Goal: Check status: Check status

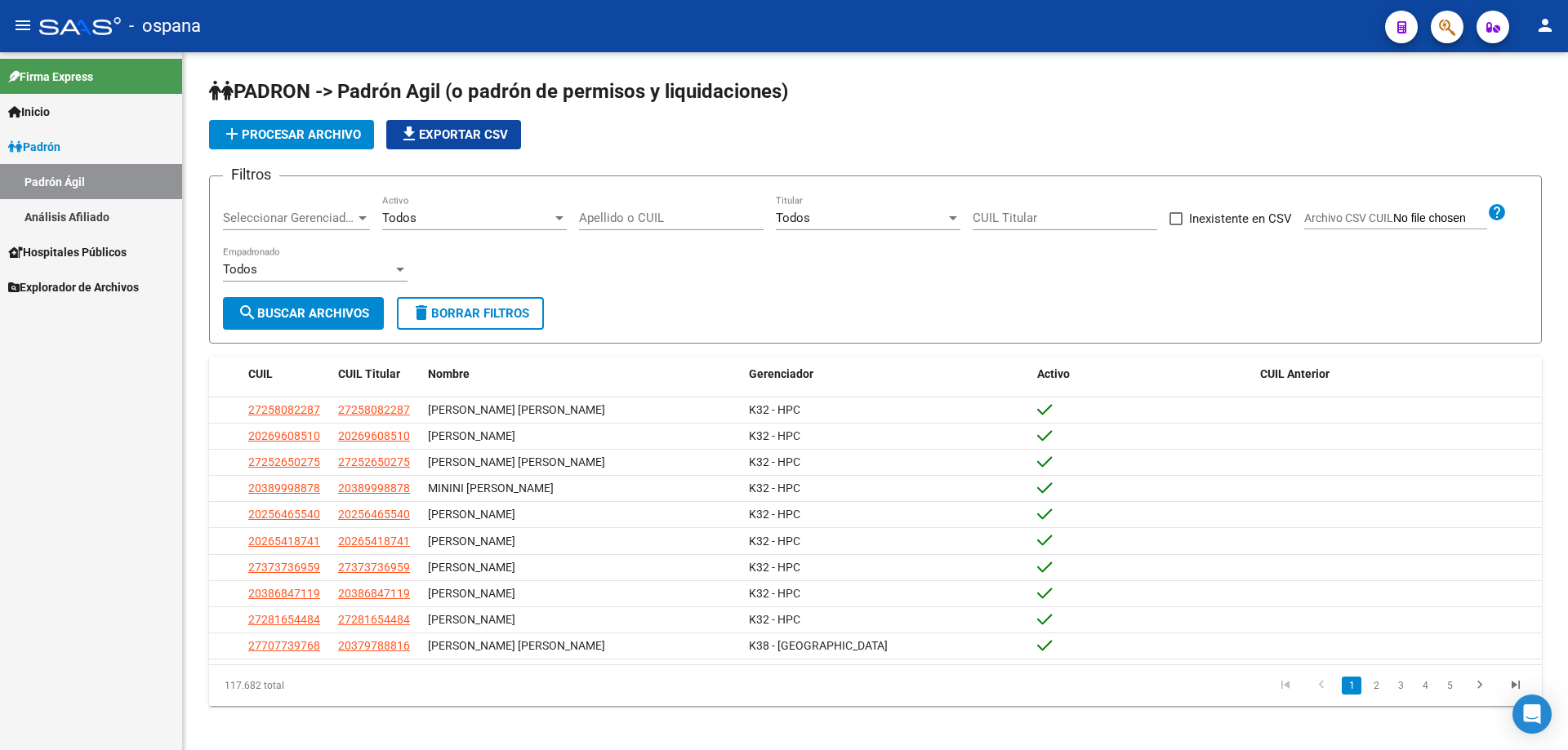
click at [110, 255] on span "Hospitales Públicos" at bounding box center [68, 252] width 119 height 18
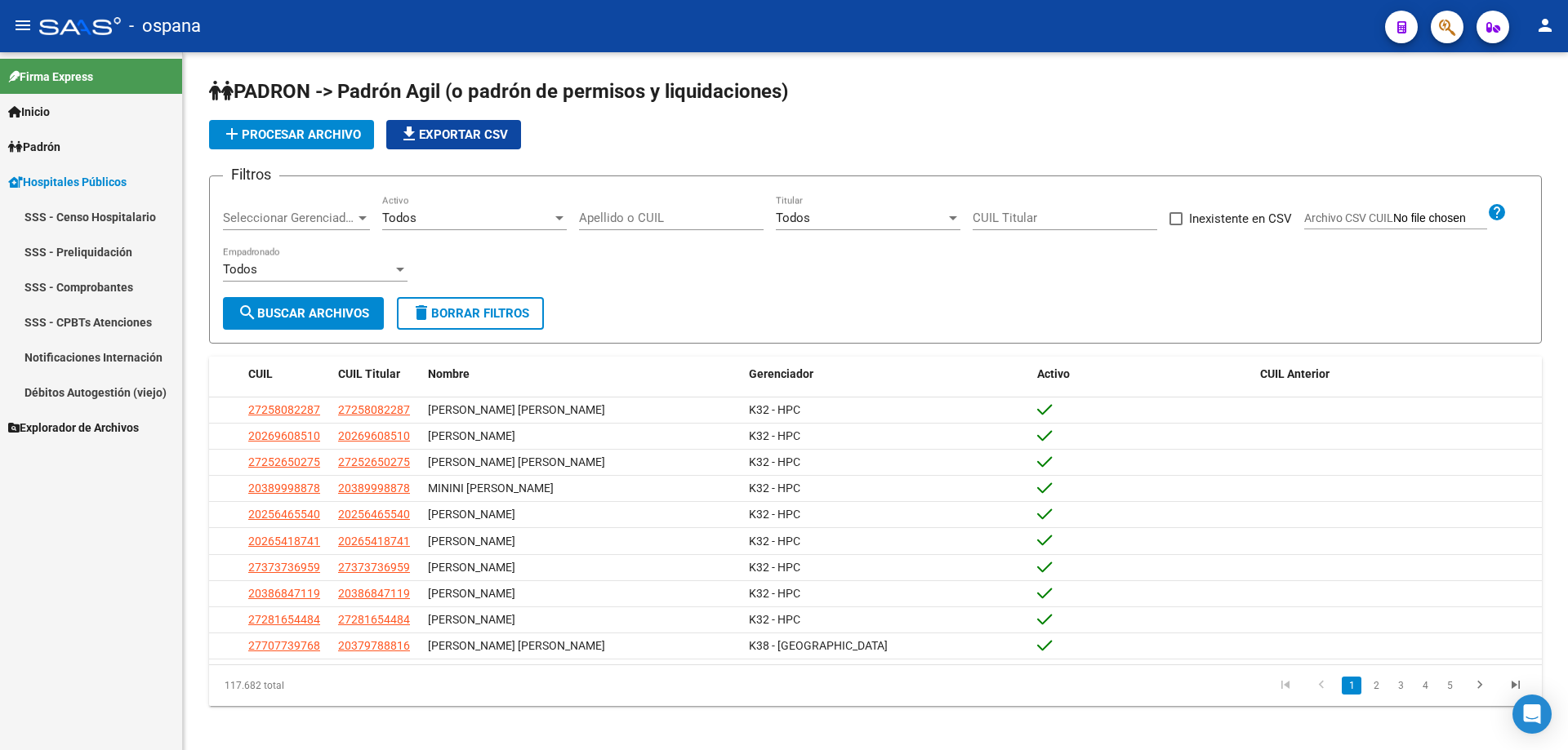
click at [127, 276] on link "SSS - Comprobantes" at bounding box center [90, 287] width 182 height 35
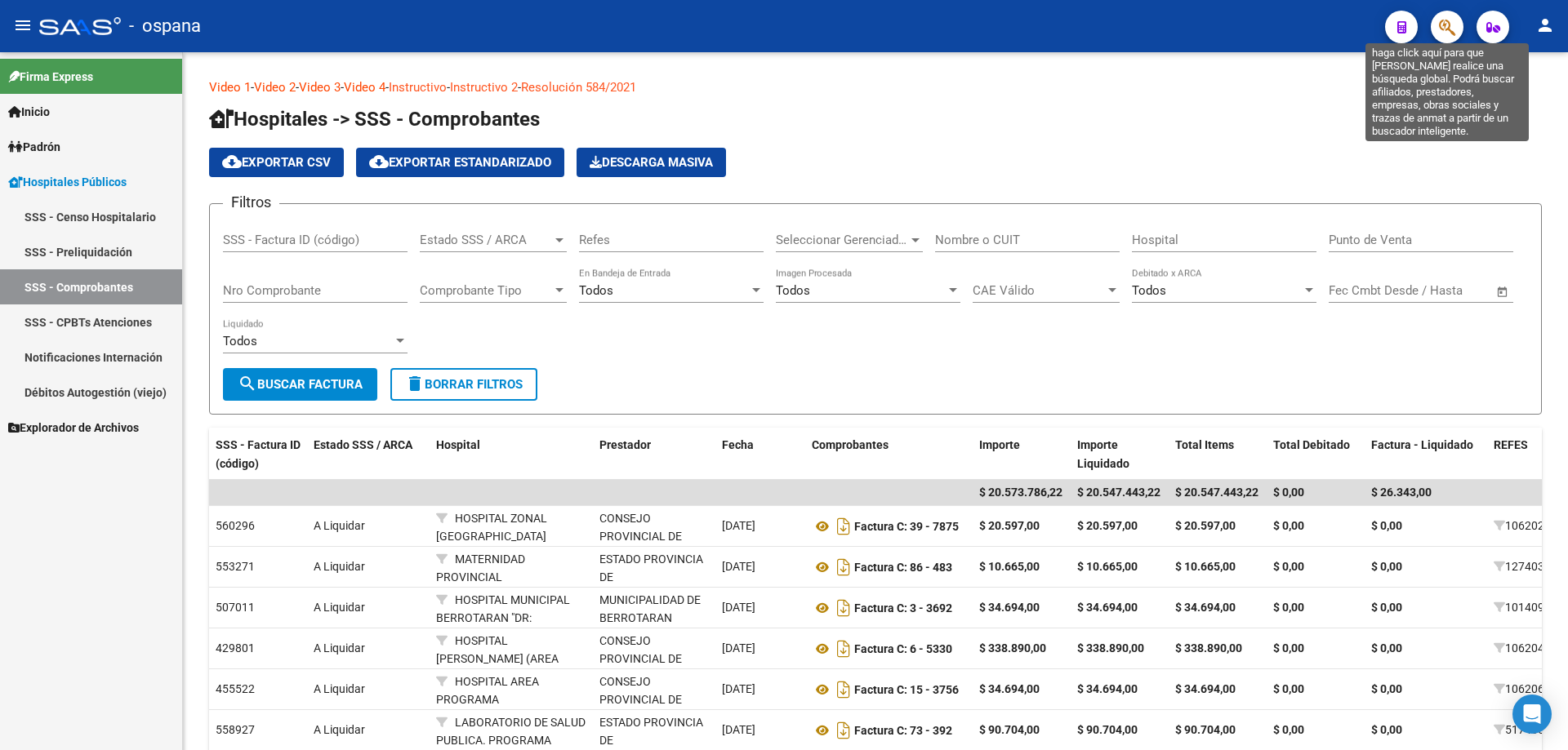
click at [1456, 22] on icon "button" at bounding box center [1447, 27] width 16 height 19
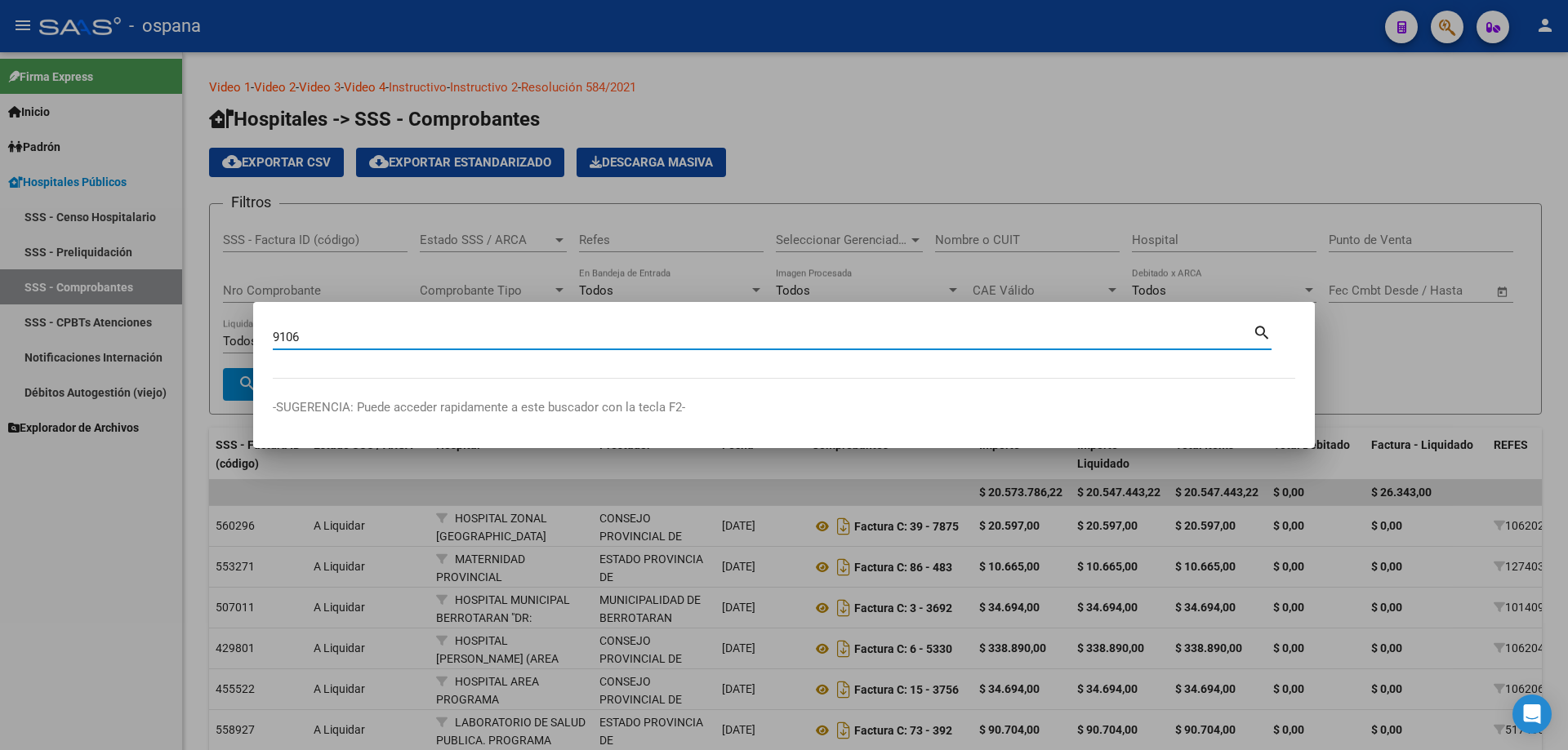
type input "9106"
click at [840, 129] on div at bounding box center [784, 375] width 1568 height 750
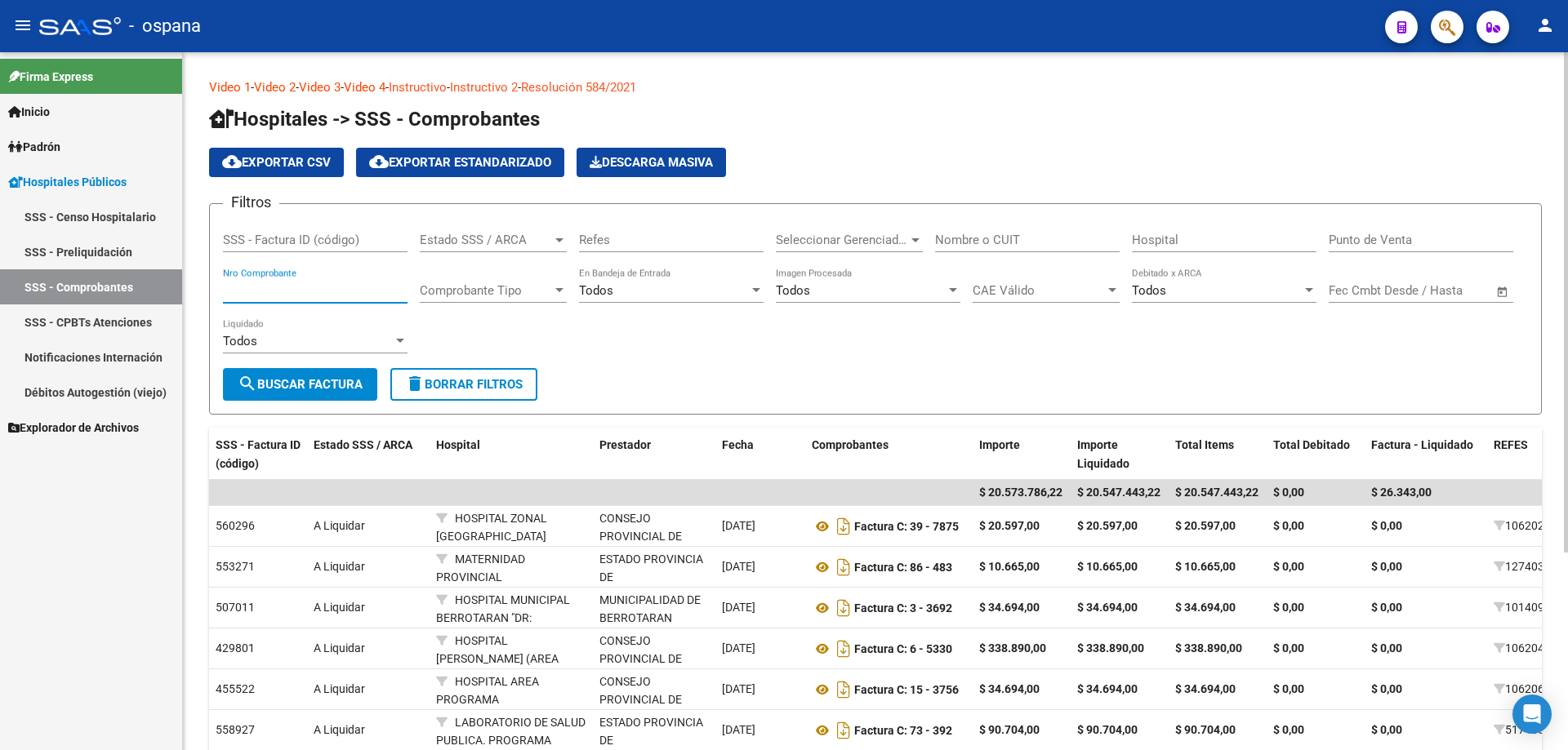
click at [319, 288] on input "Nro Comprobante" at bounding box center [315, 290] width 185 height 15
type input "9106"
click at [452, 290] on span "Comprobante Tipo" at bounding box center [485, 290] width 132 height 15
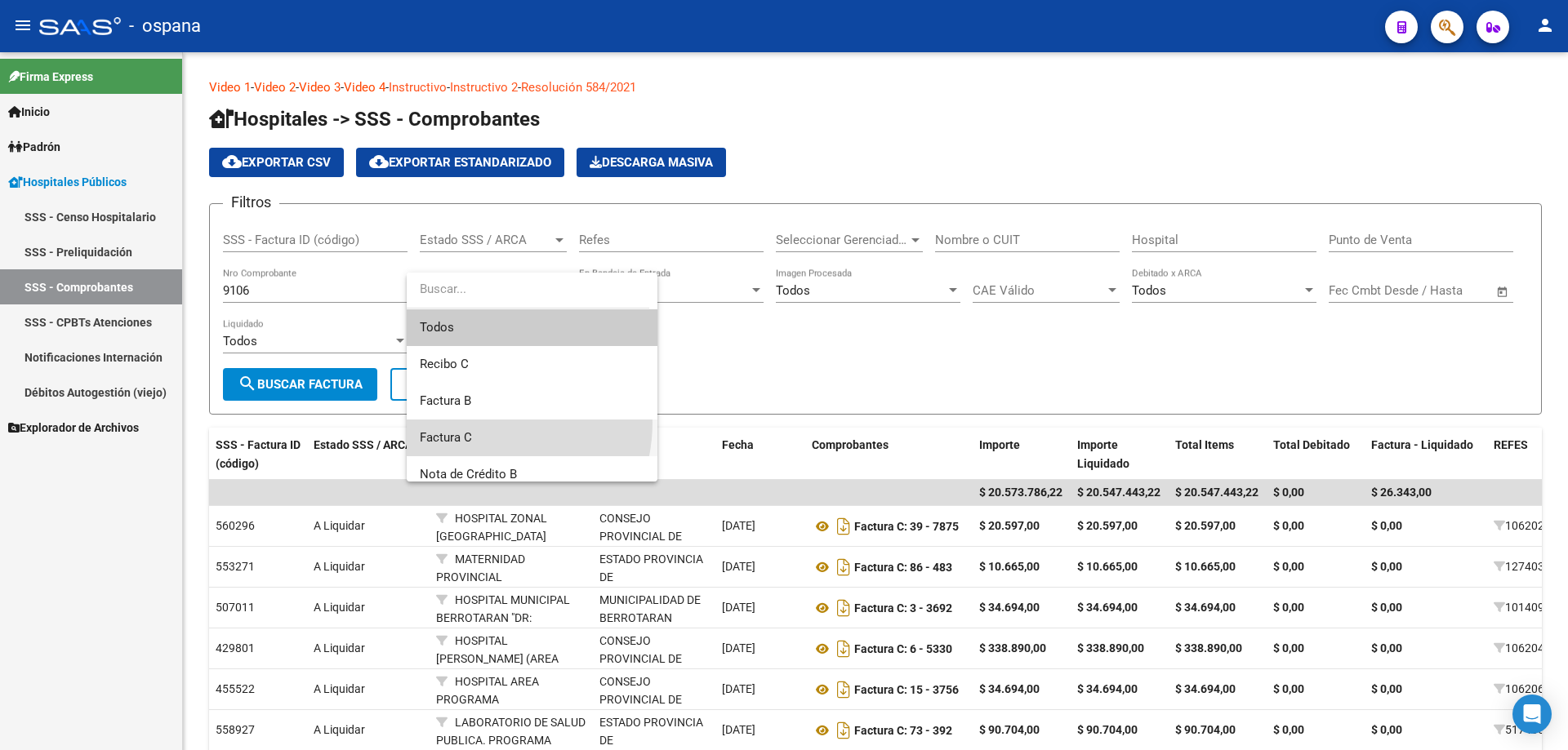
click at [472, 422] on span "Factura C" at bounding box center [532, 438] width 225 height 37
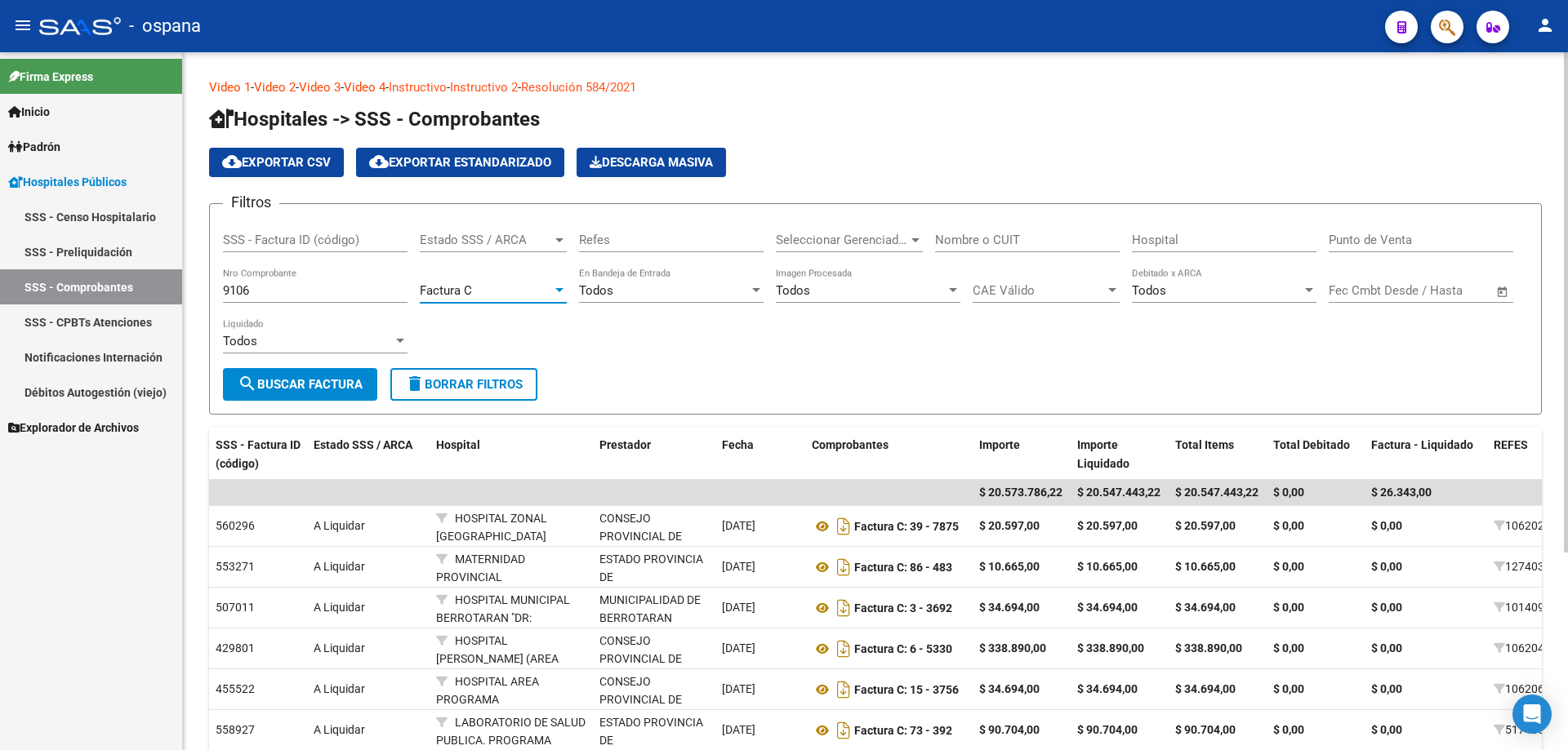
click at [363, 386] on span "search Buscar Factura" at bounding box center [300, 385] width 125 height 15
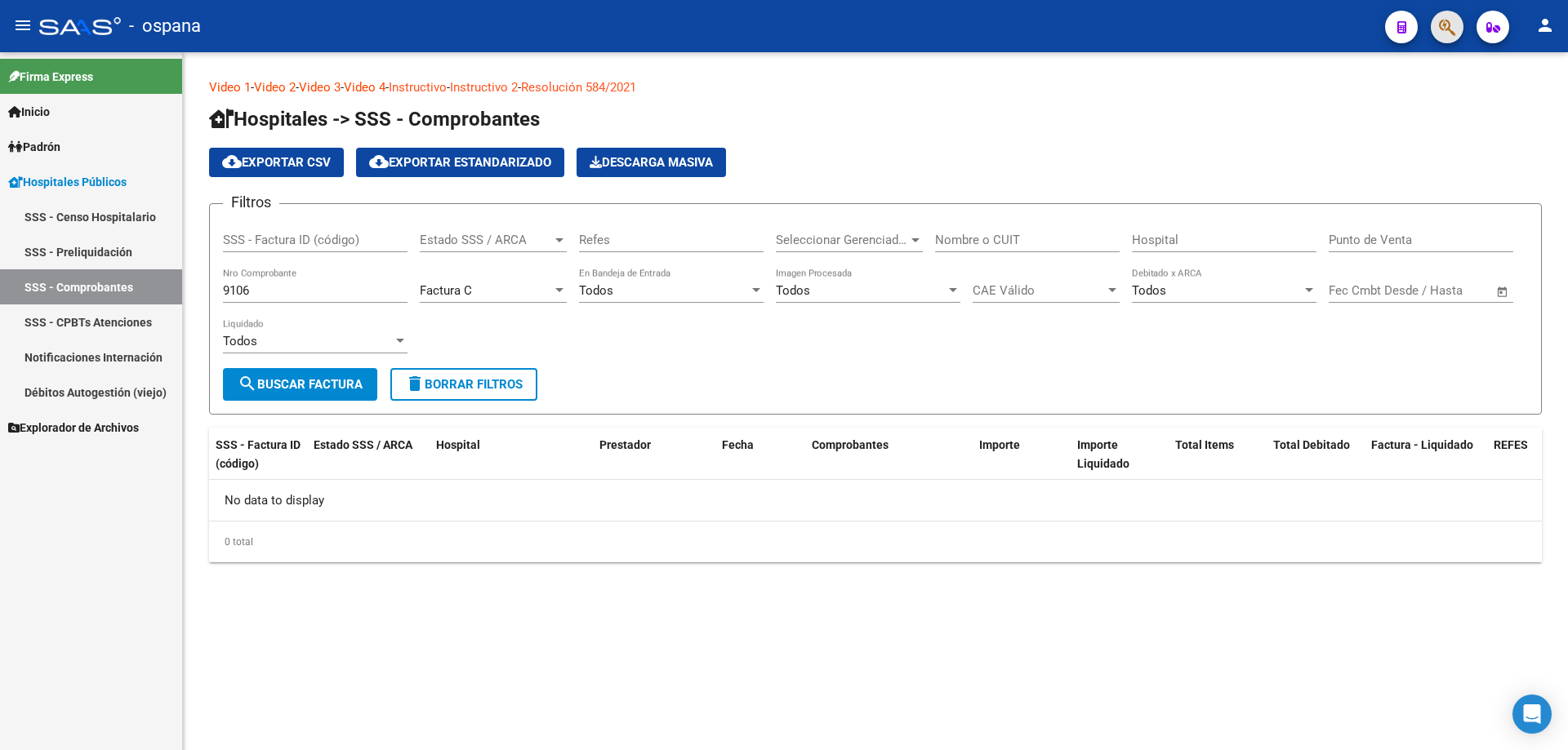
click at [1446, 42] on span "button" at bounding box center [1447, 27] width 16 height 34
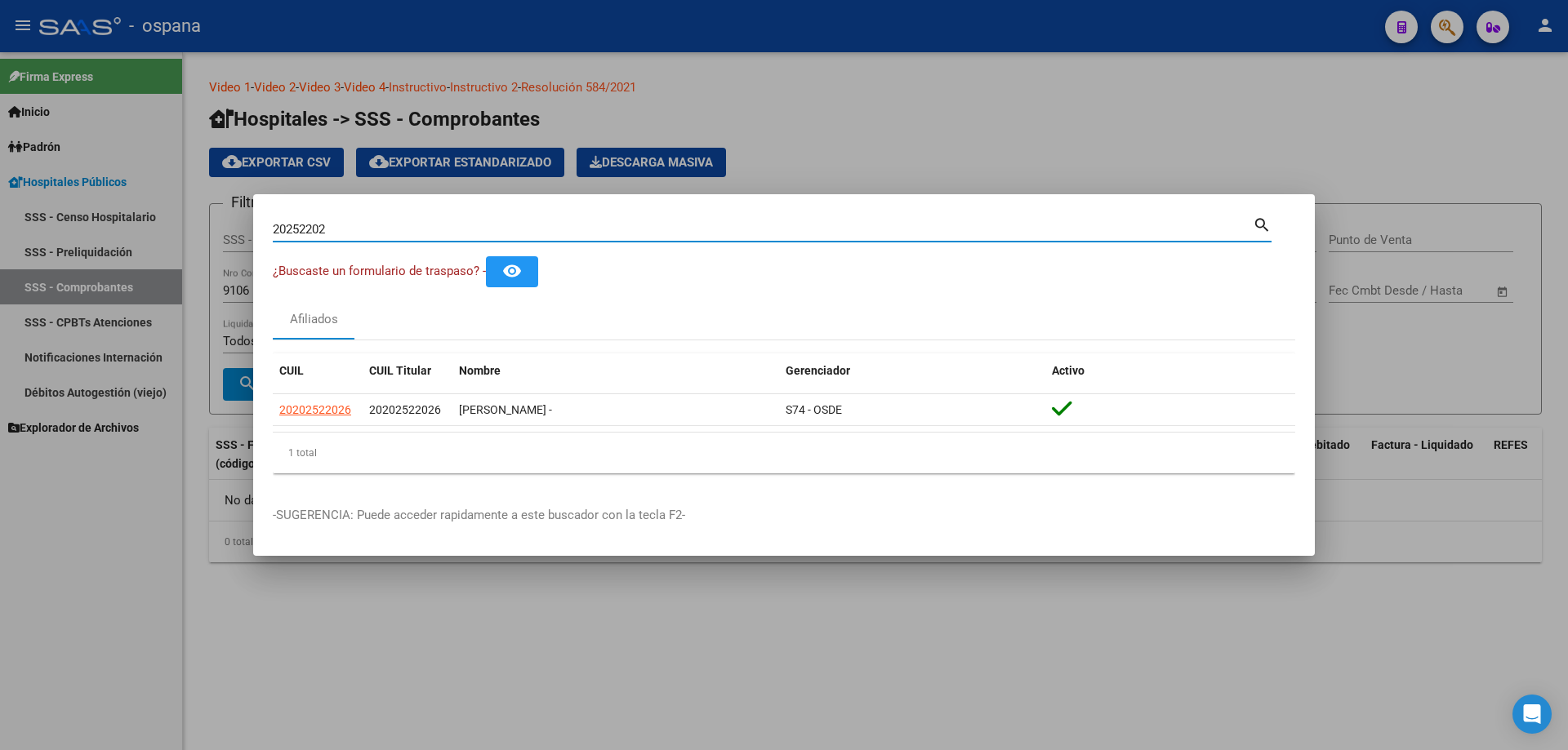
click at [862, 233] on input "20252202" at bounding box center [762, 229] width 980 height 15
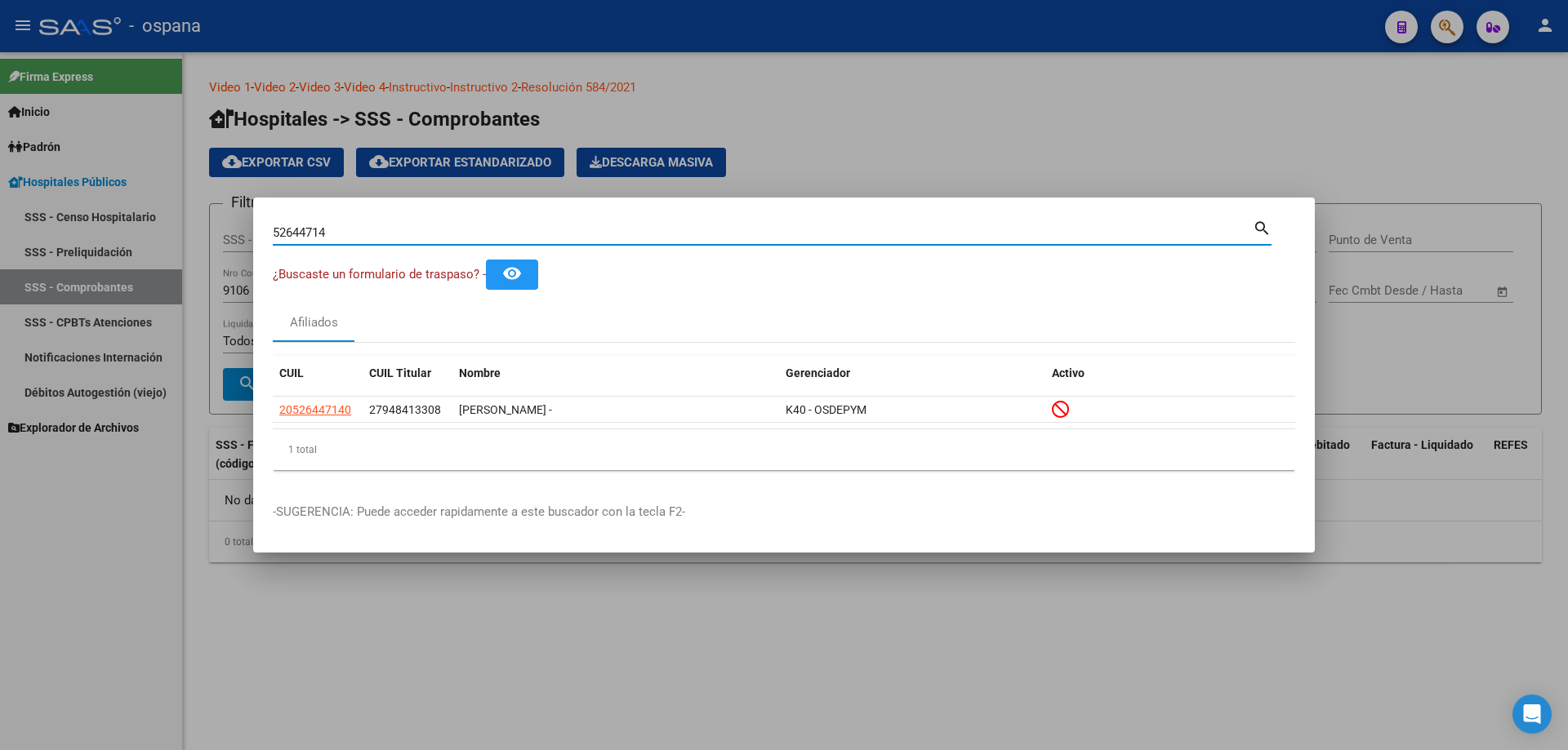
click at [530, 236] on input "52644714" at bounding box center [762, 233] width 980 height 15
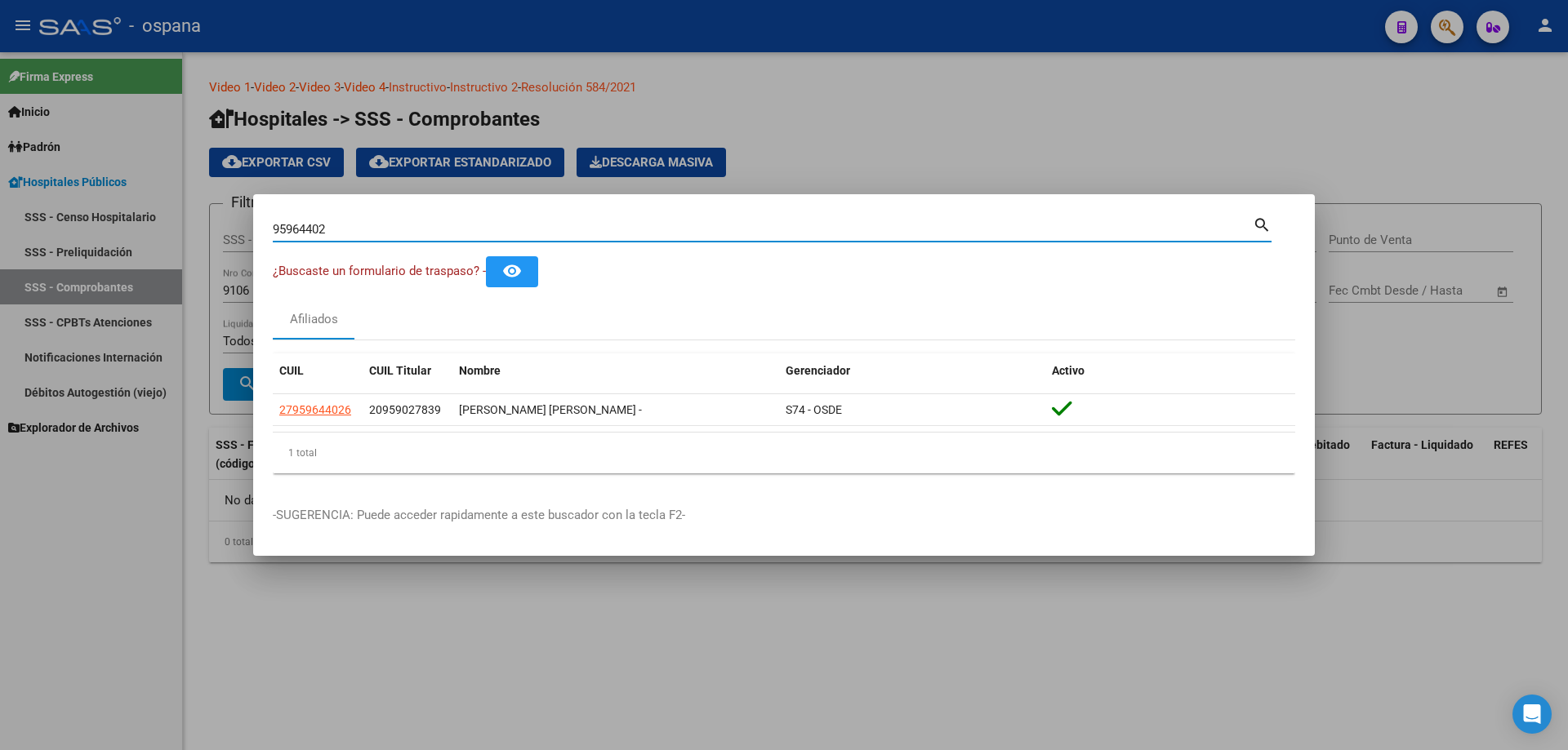
click at [384, 232] on input "95964402" at bounding box center [762, 229] width 980 height 15
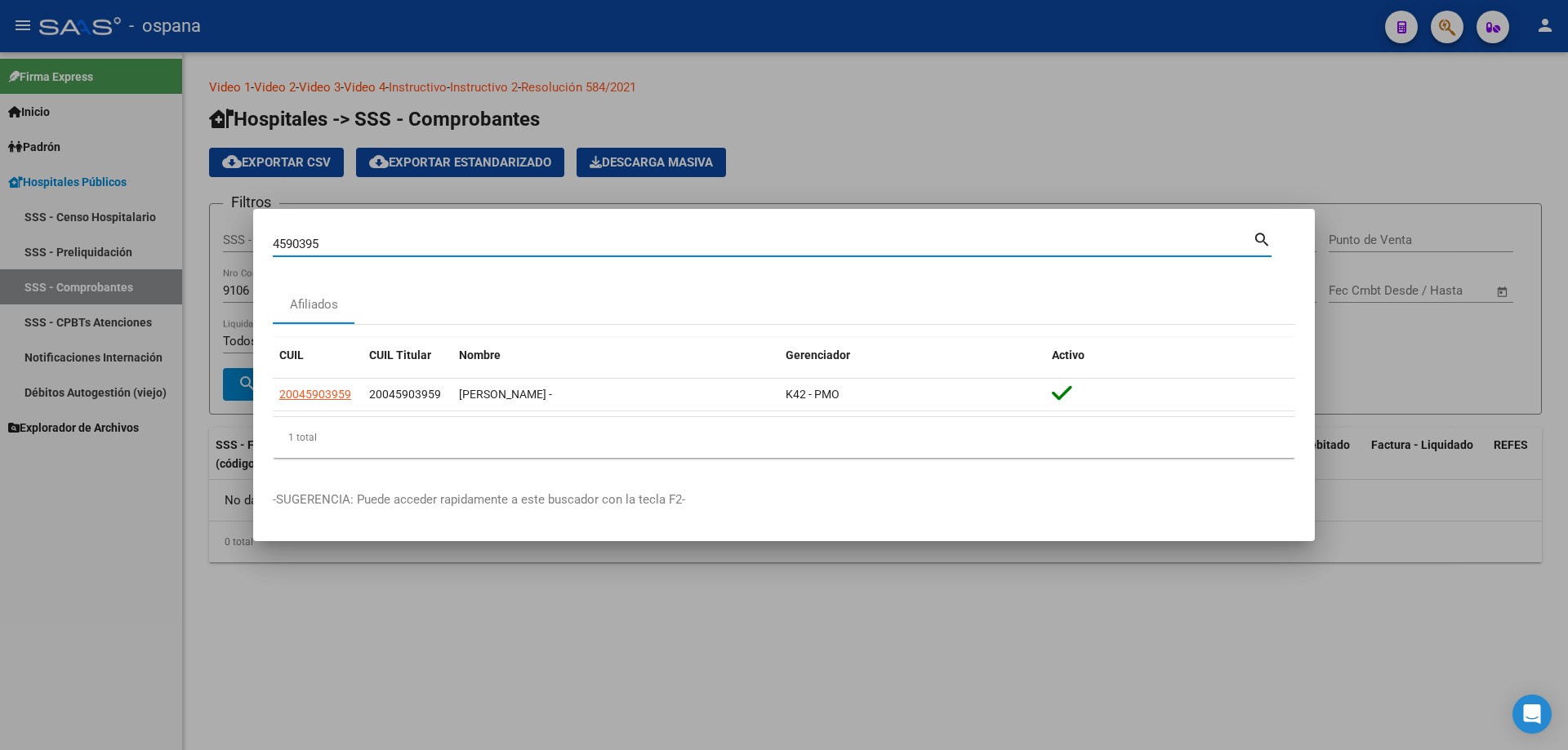
click at [297, 243] on input "4590395" at bounding box center [762, 244] width 980 height 15
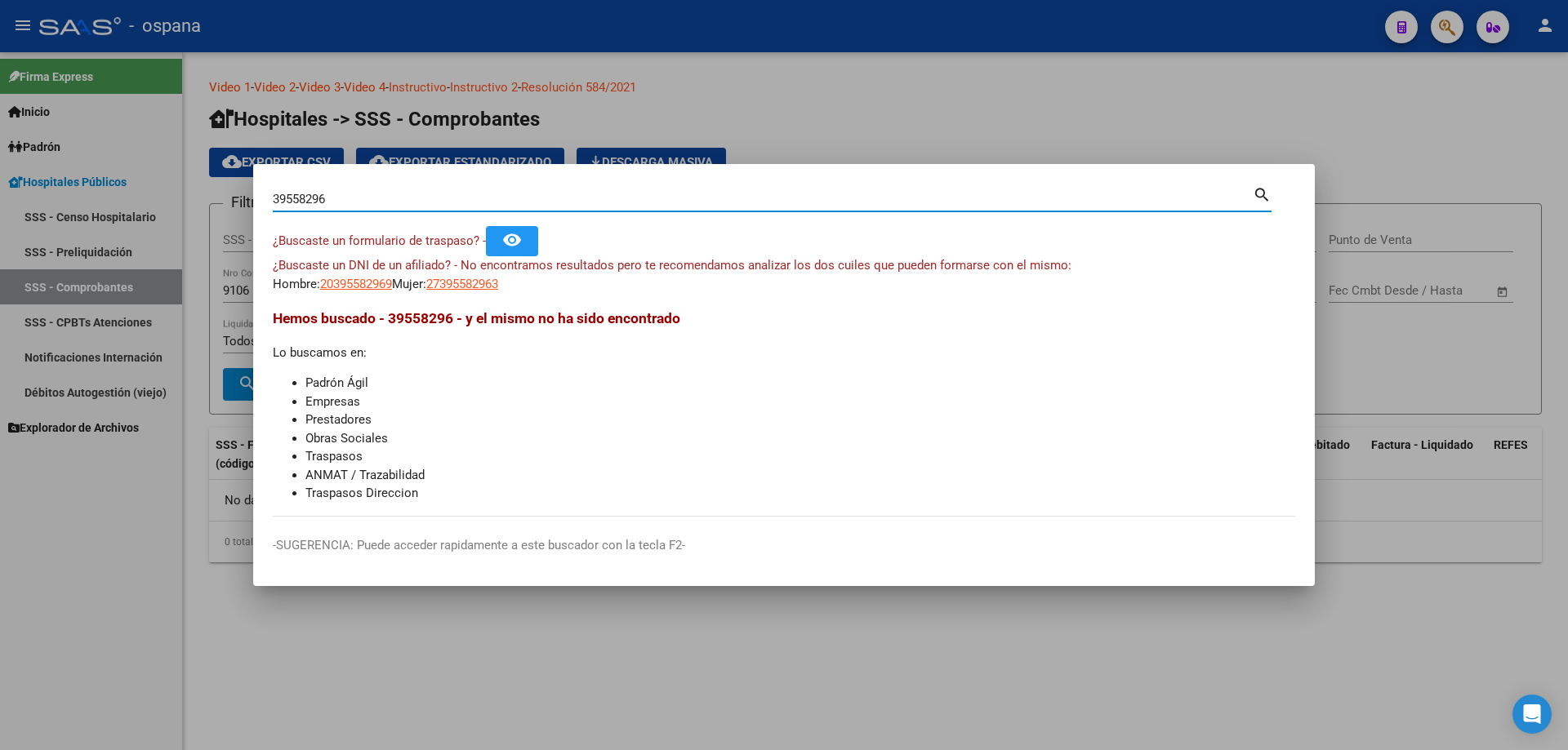
click at [305, 199] on input "39558296" at bounding box center [762, 199] width 980 height 15
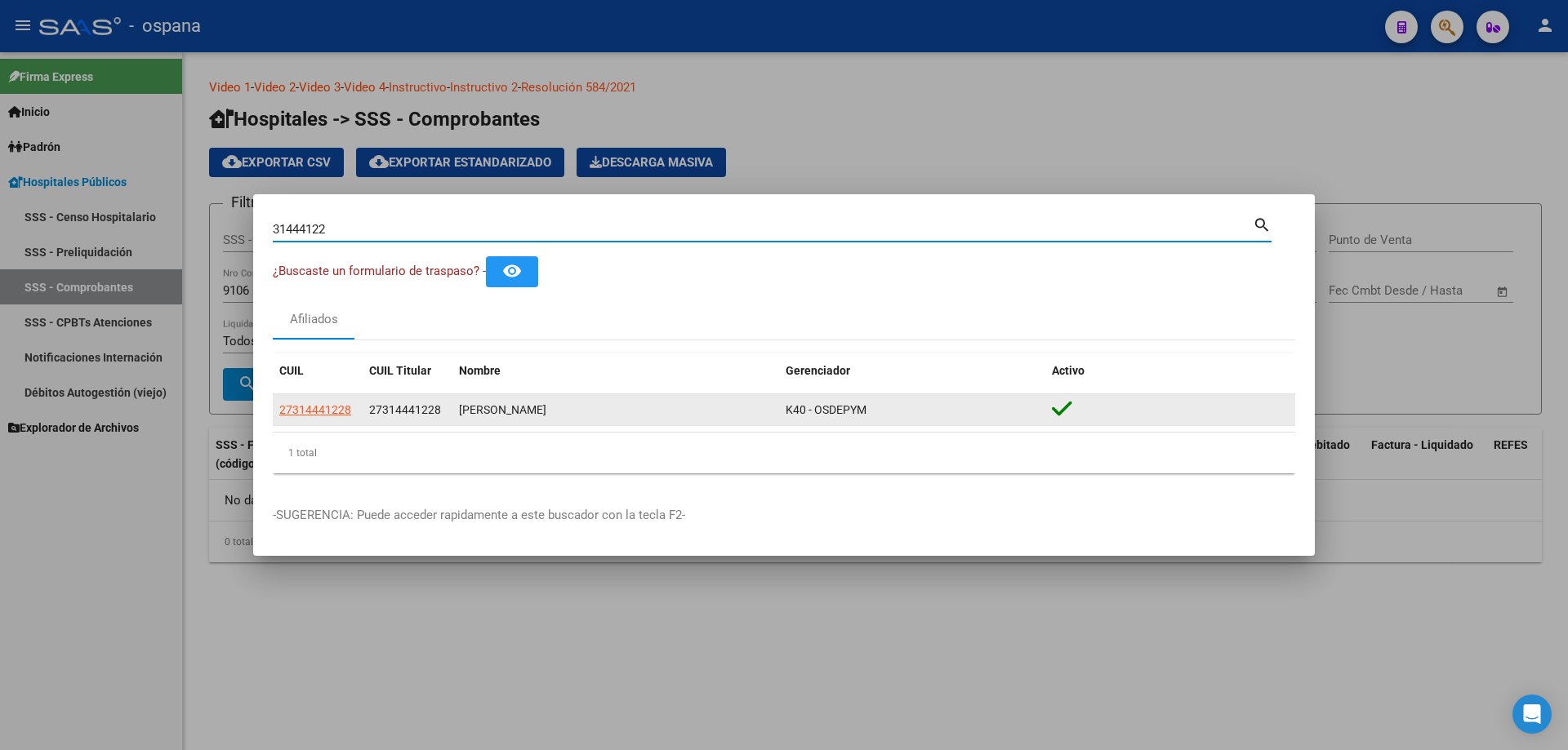
click at [323, 418] on app-link-go-to "27314441228" at bounding box center [315, 410] width 72 height 19
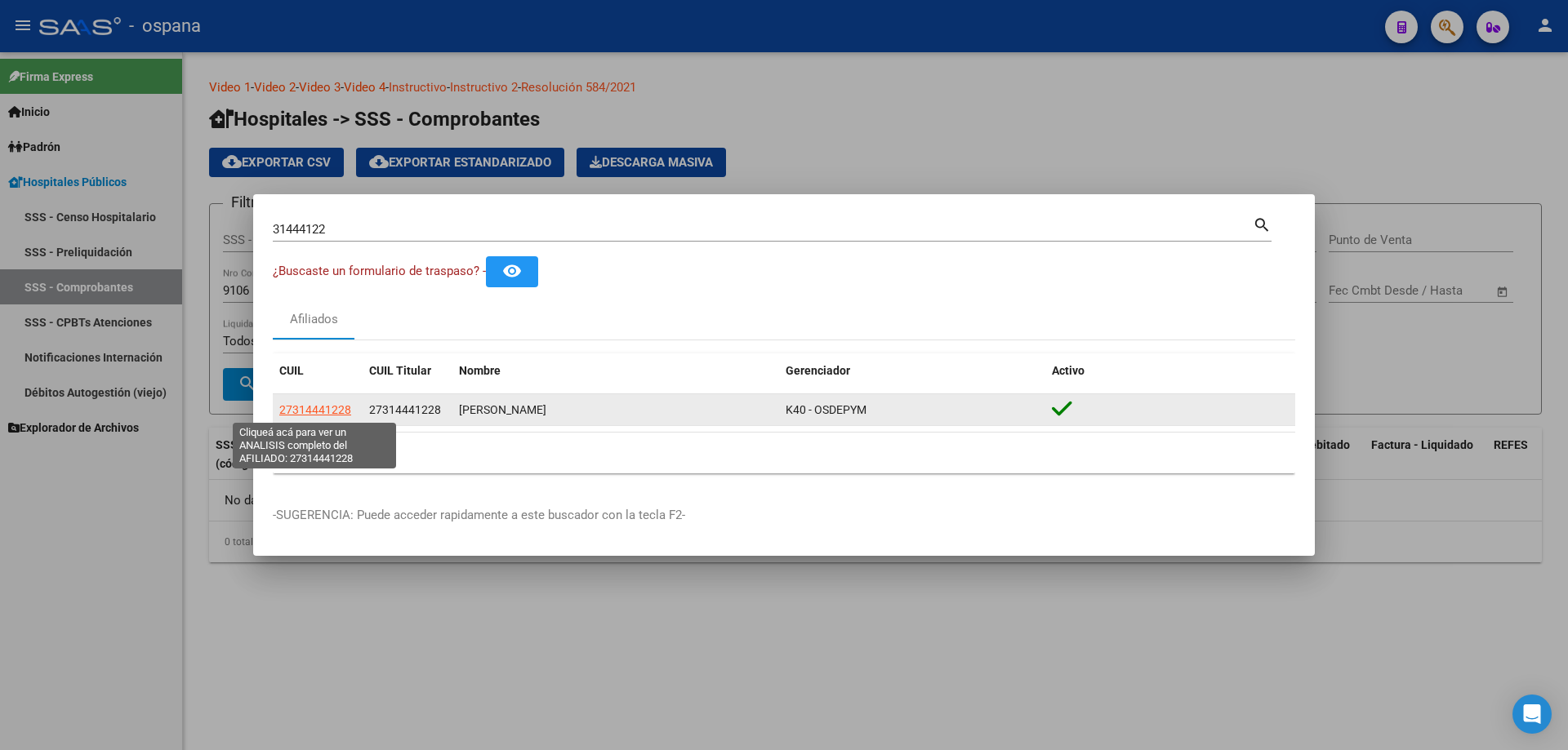
click at [315, 411] on span "27314441228" at bounding box center [315, 409] width 72 height 13
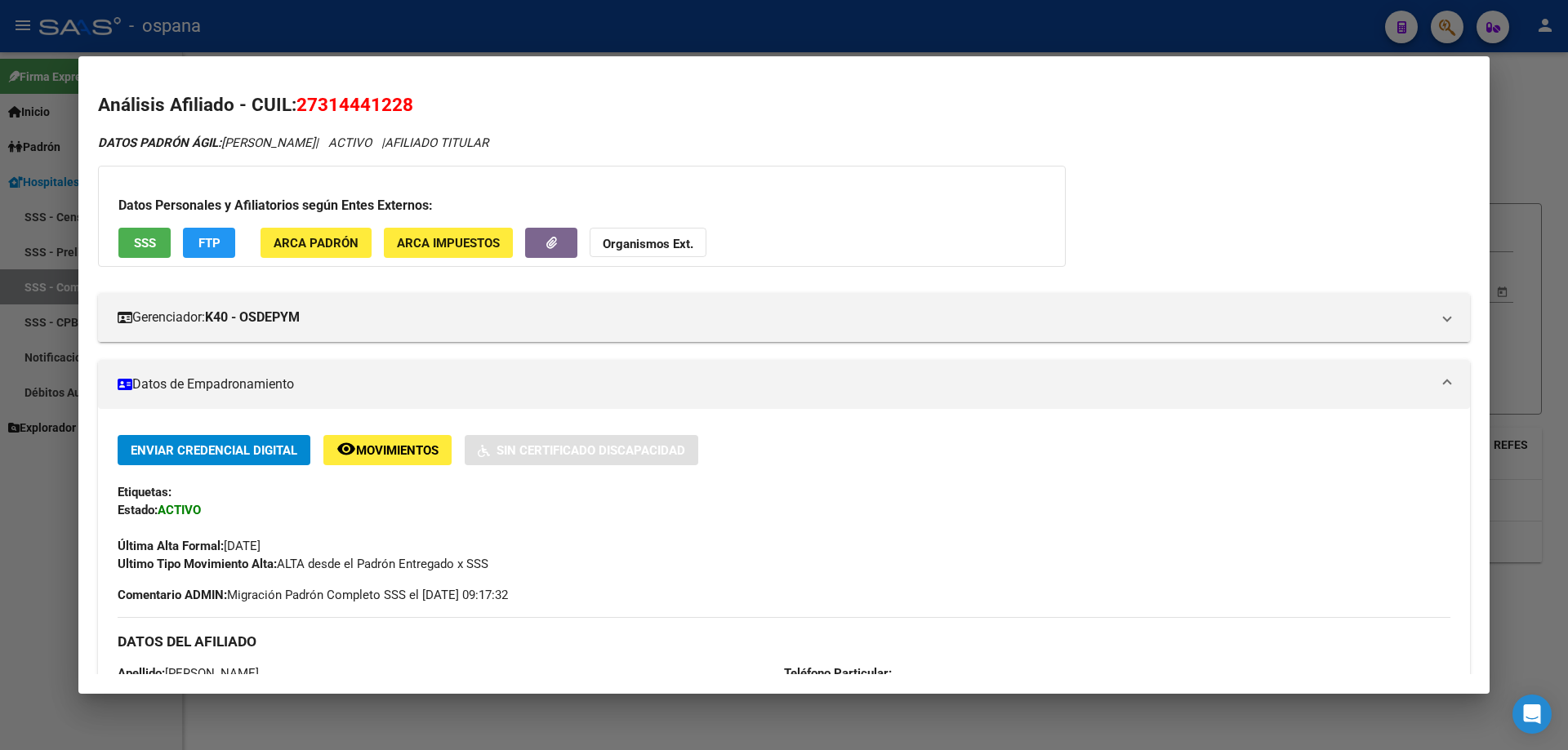
click at [1567, 262] on div at bounding box center [784, 375] width 1568 height 750
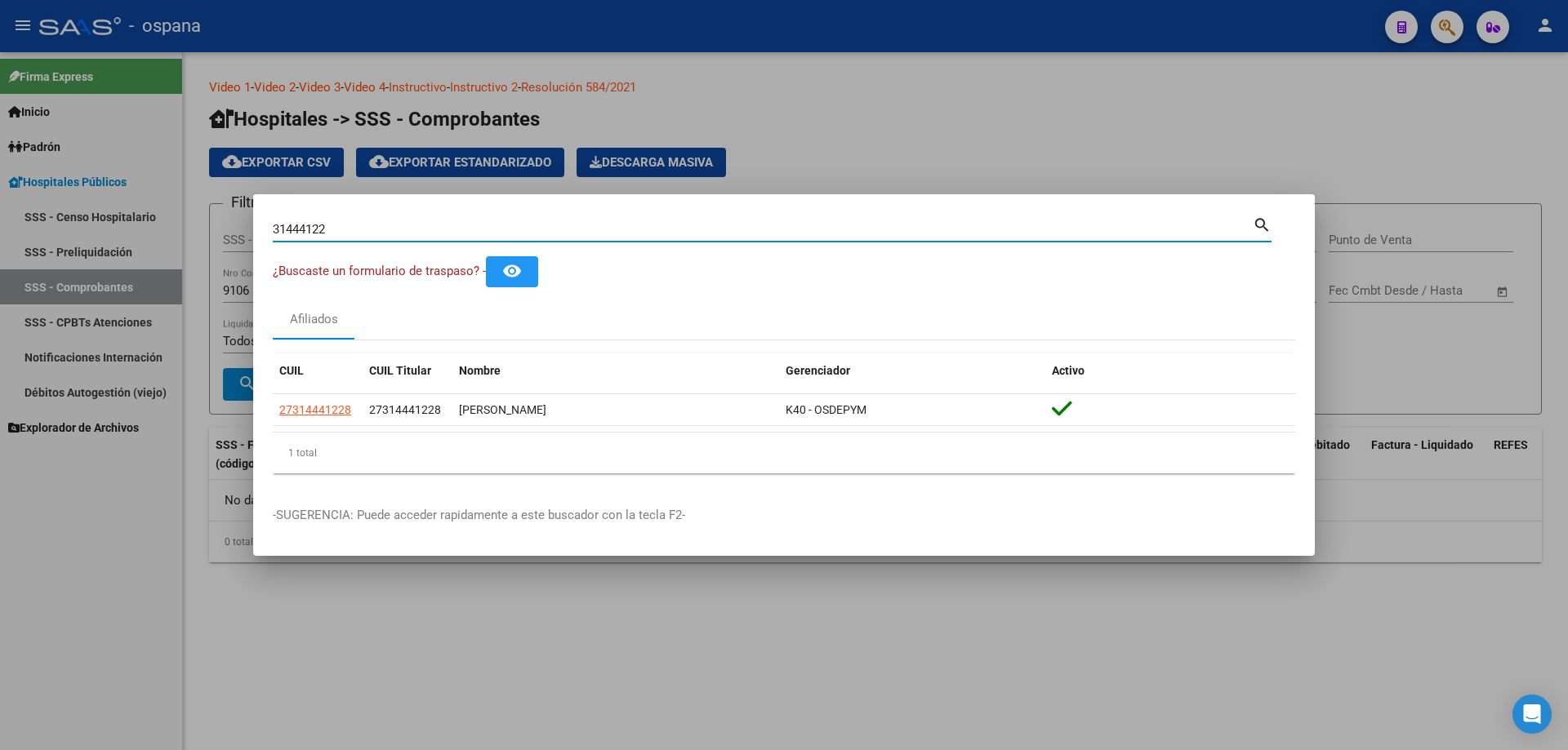
click at [287, 230] on input "31444122" at bounding box center [762, 229] width 980 height 15
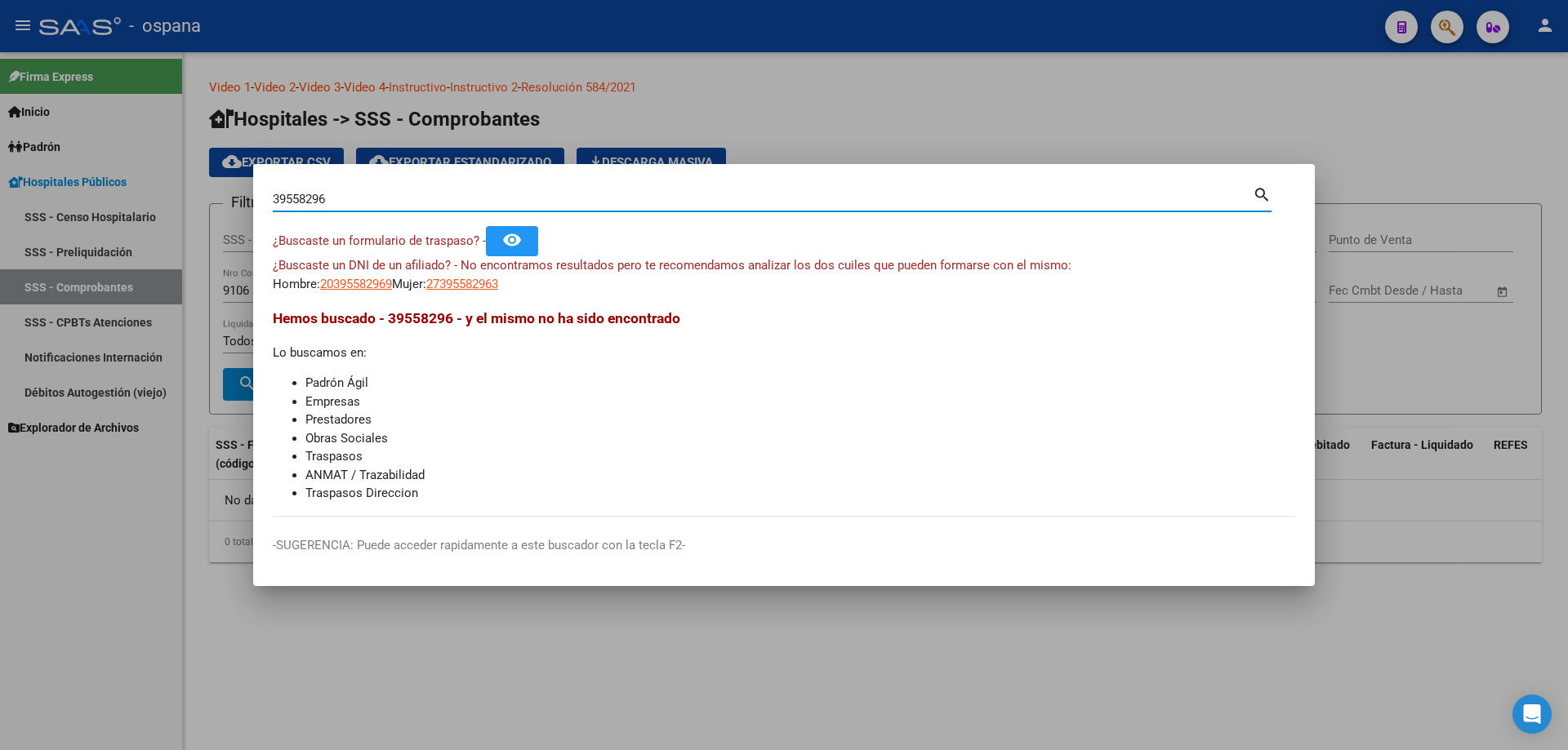
click at [299, 195] on input "39558296" at bounding box center [762, 199] width 980 height 15
type input "13856338"
click at [450, 205] on input "13856338" at bounding box center [762, 199] width 980 height 15
click at [312, 195] on input "13856338" at bounding box center [762, 199] width 980 height 15
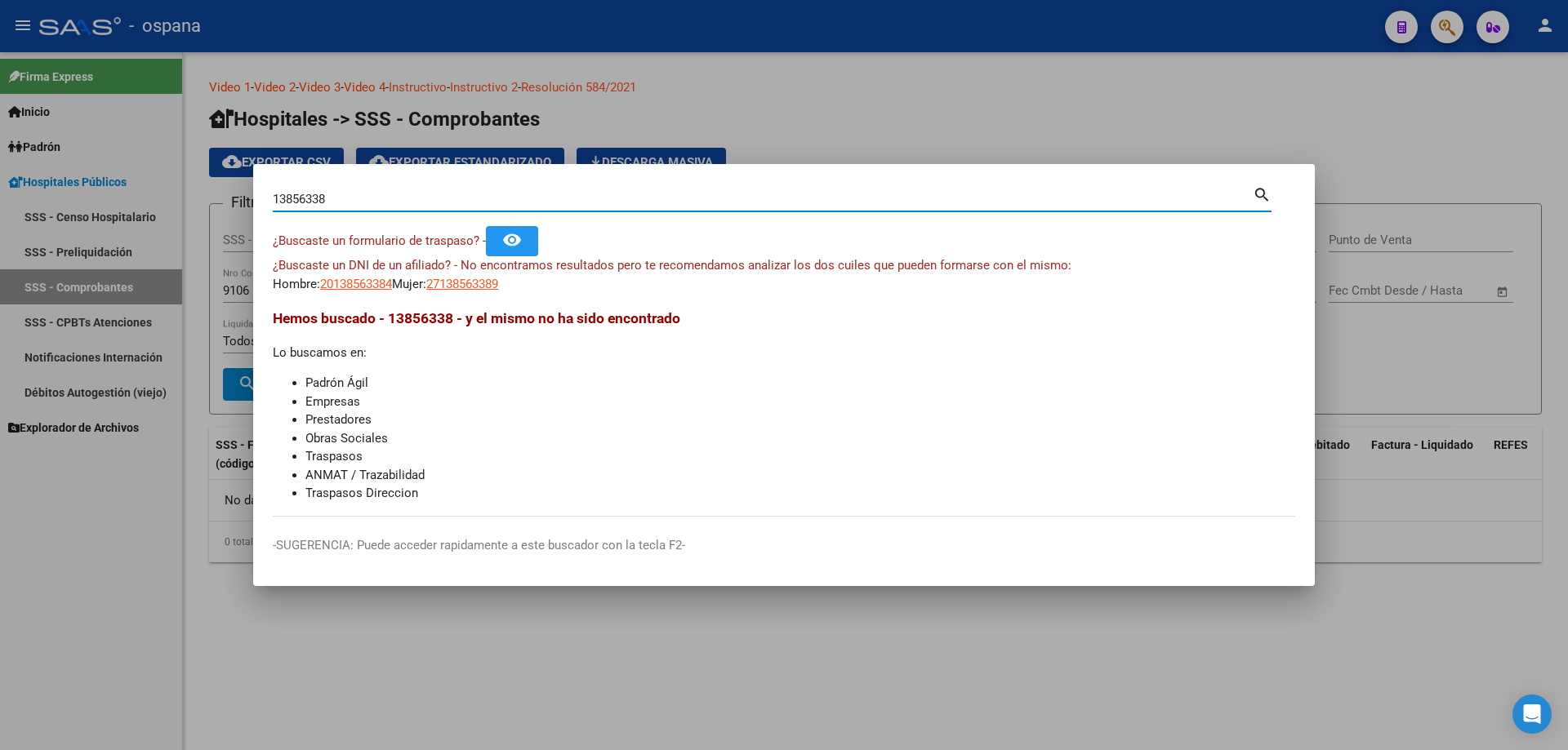
click at [312, 195] on input "13856338" at bounding box center [762, 199] width 980 height 15
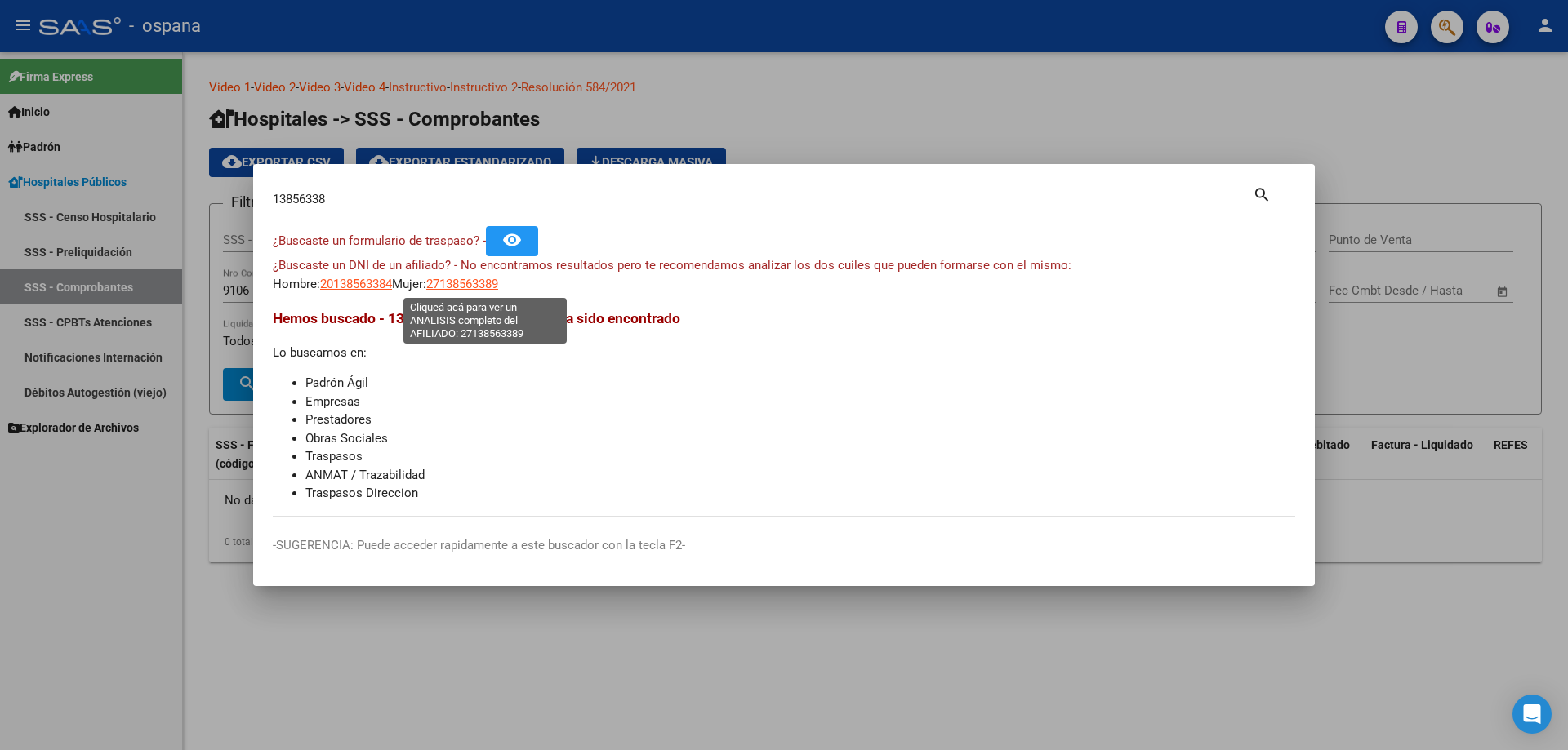
click at [498, 280] on span "27138563389" at bounding box center [462, 284] width 72 height 15
type textarea "27138563389"
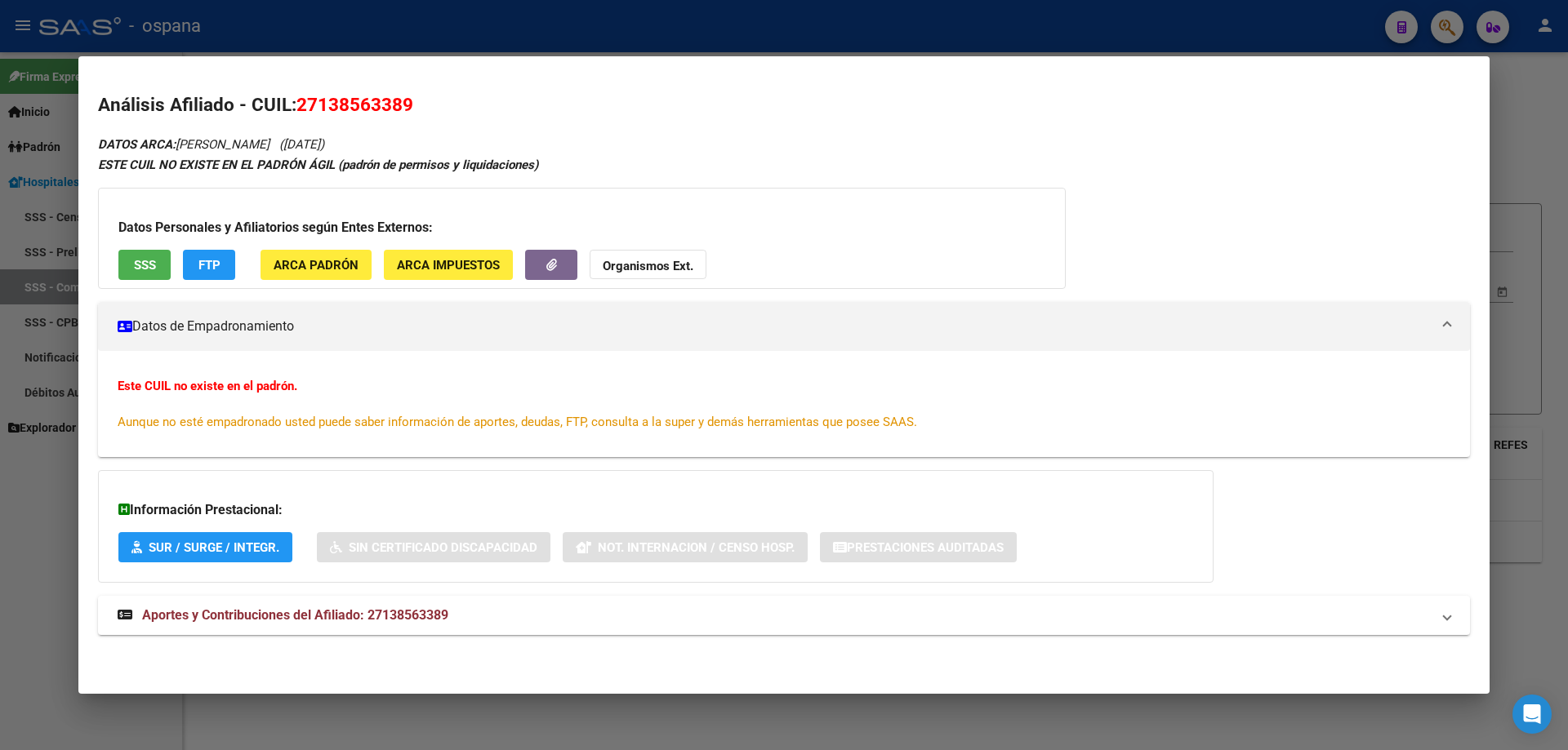
click at [165, 253] on button "SSS" at bounding box center [144, 264] width 52 height 30
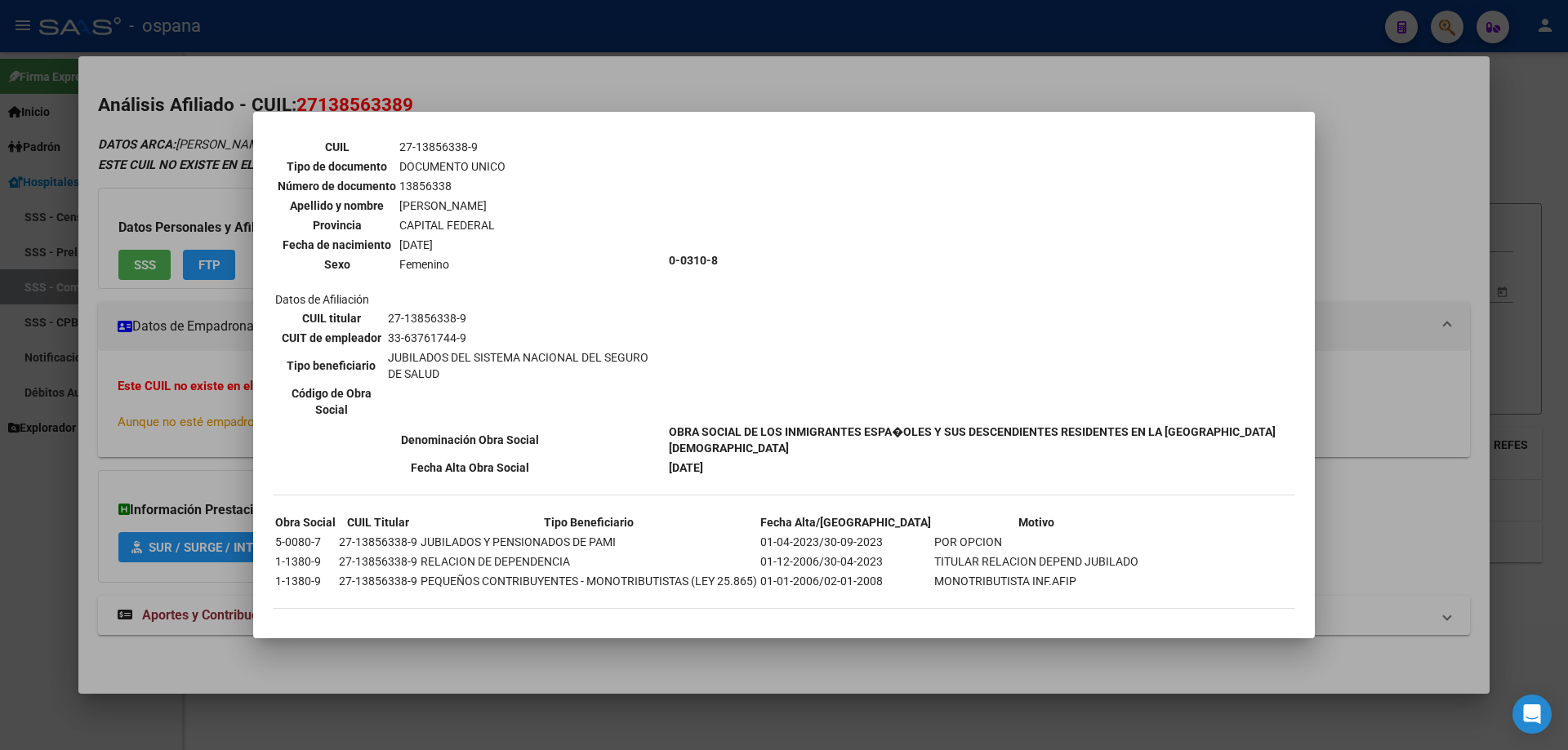
scroll to position [121, 0]
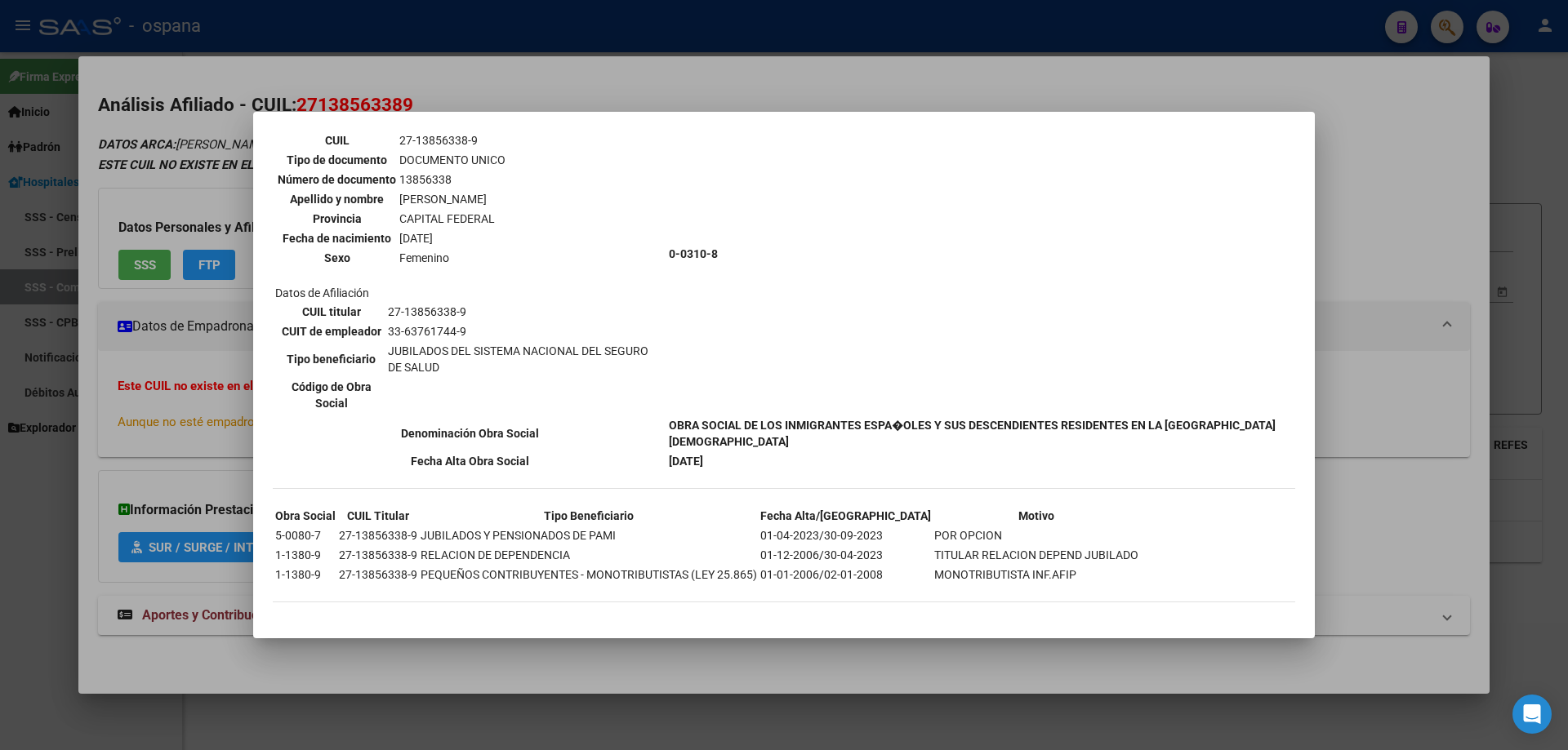
click at [1567, 230] on div at bounding box center [784, 375] width 1568 height 750
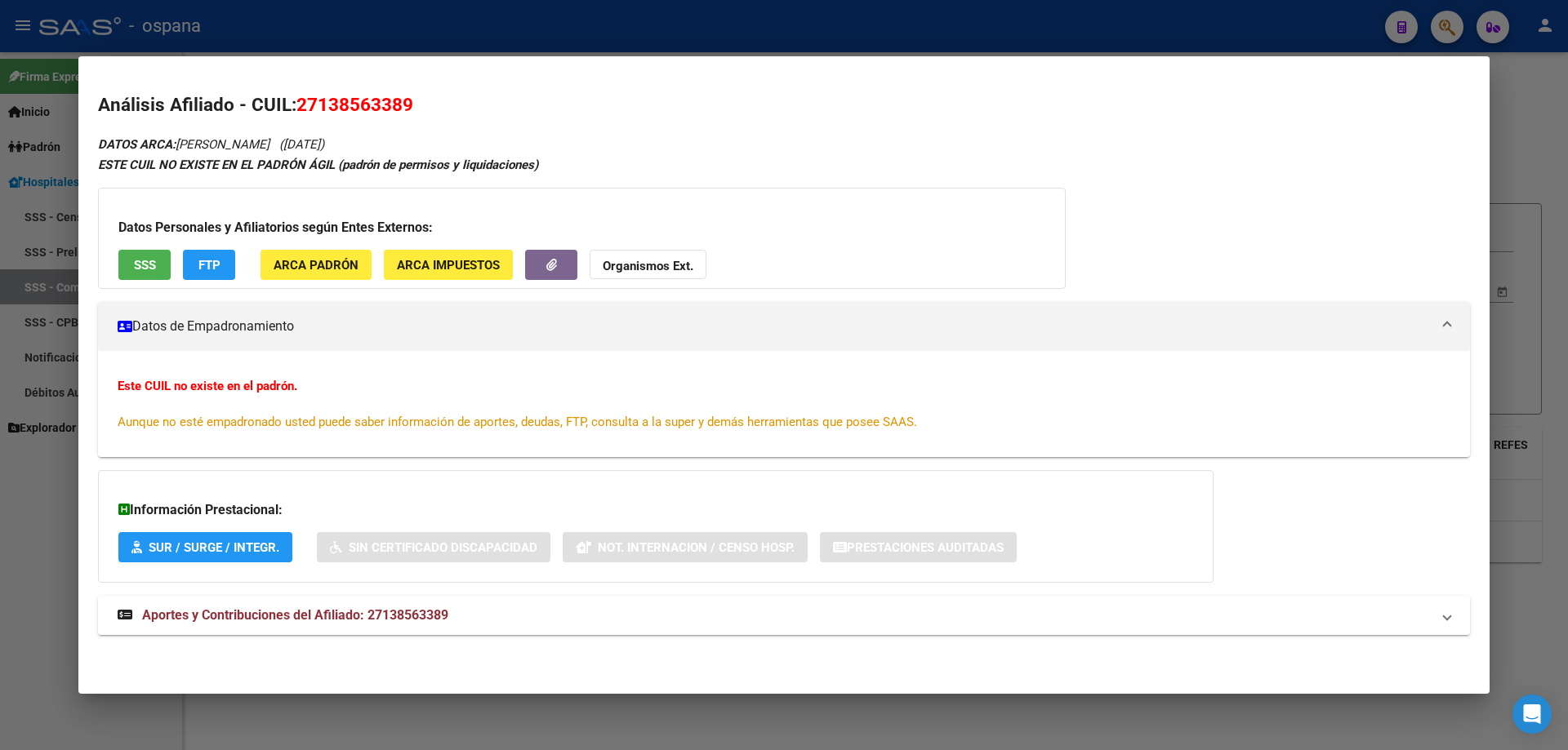
click at [1567, 230] on div at bounding box center [784, 375] width 1568 height 750
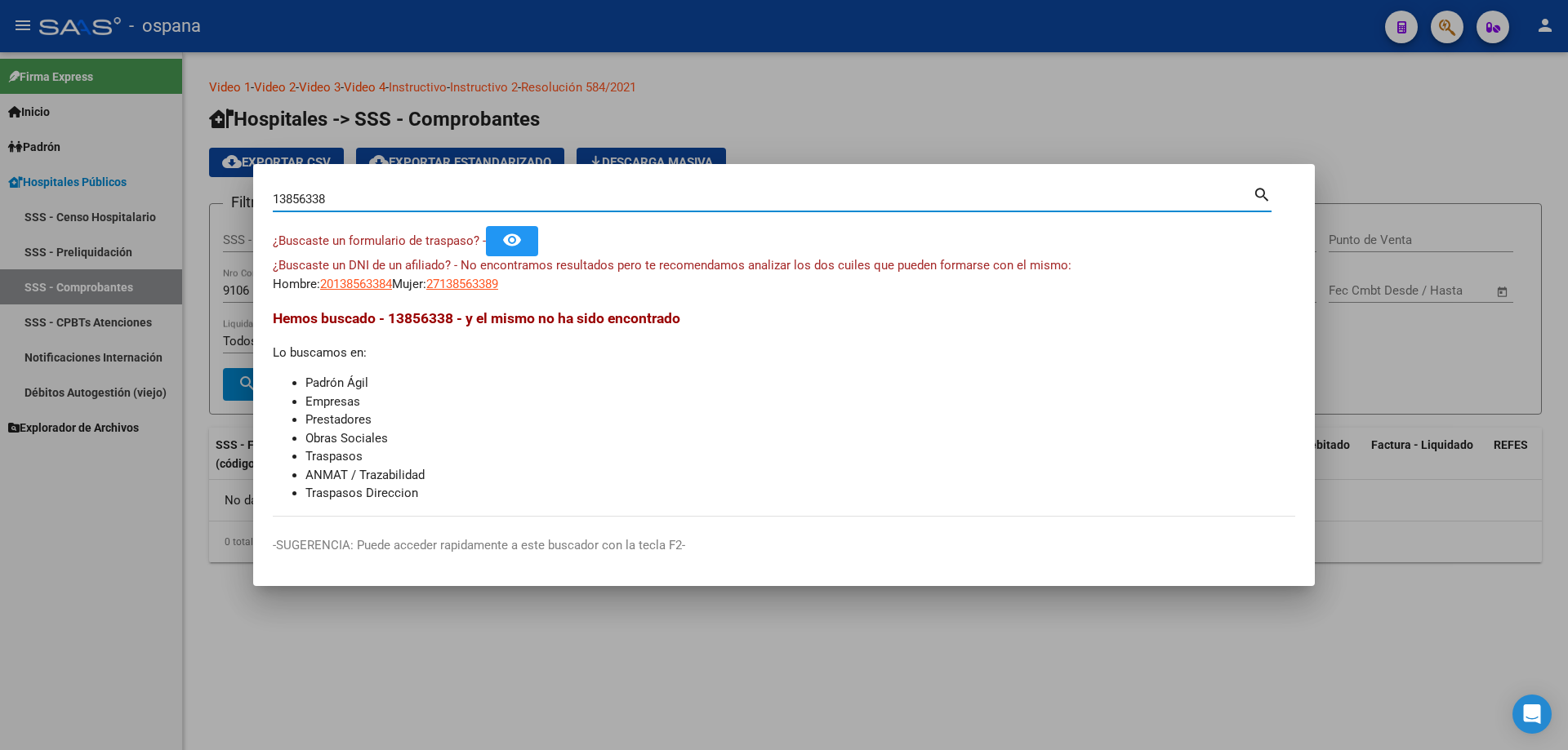
click at [1070, 193] on input "13856338" at bounding box center [762, 199] width 980 height 15
type input "13260628"
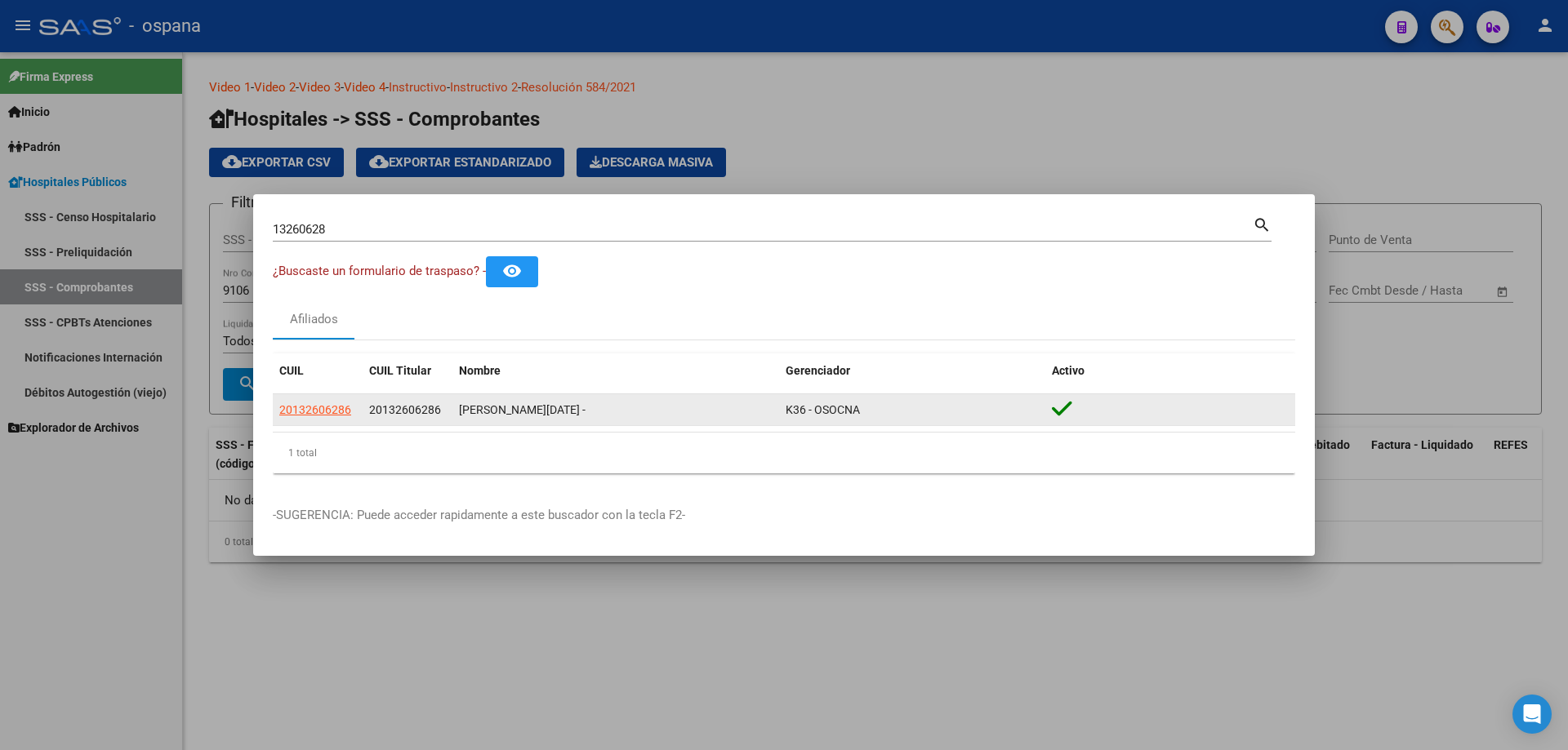
click at [343, 401] on app-link-go-to "20132606286" at bounding box center [315, 410] width 72 height 19
click at [329, 403] on span "20132606286" at bounding box center [315, 409] width 72 height 13
type textarea "20132606286"
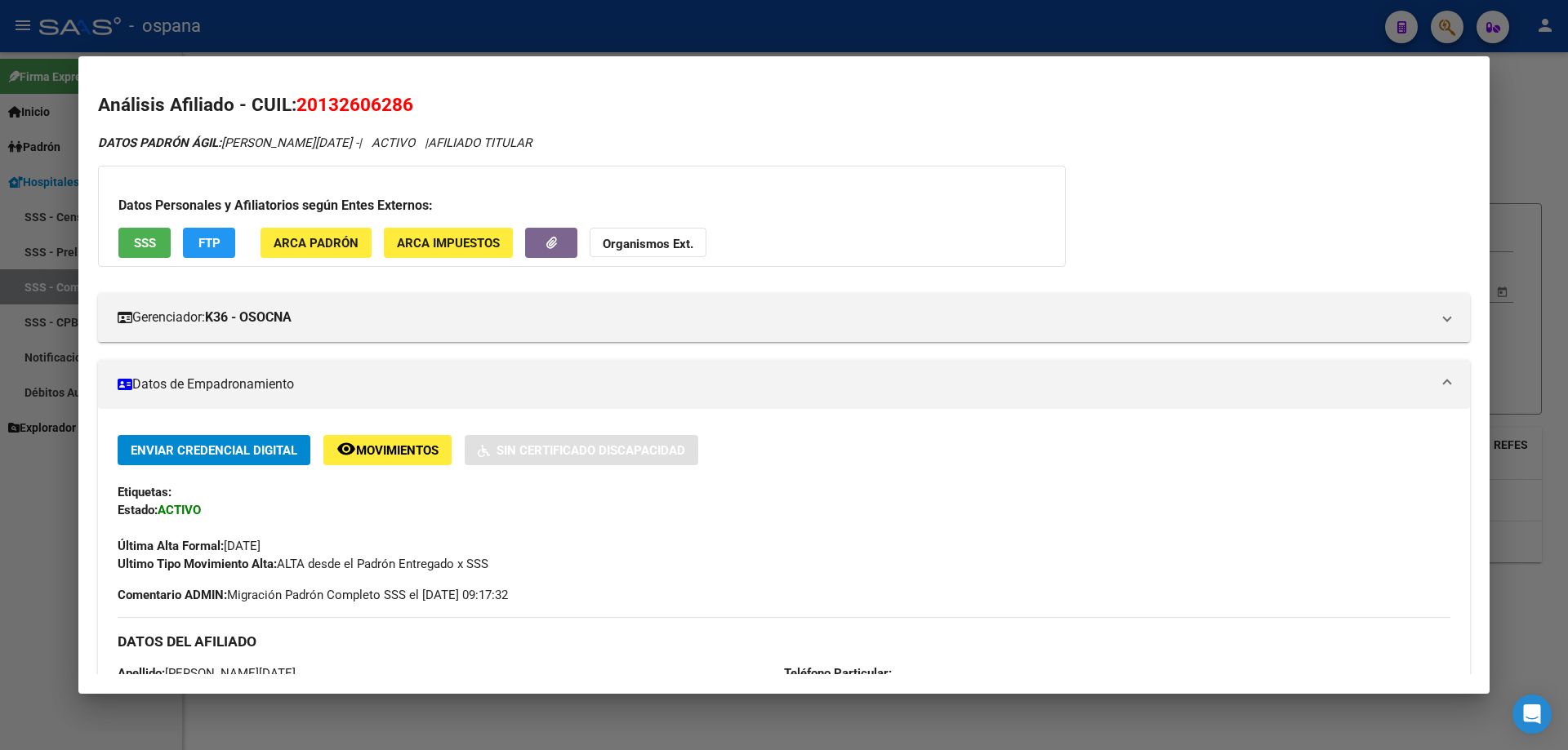
click at [149, 236] on span "SSS" at bounding box center [145, 243] width 22 height 15
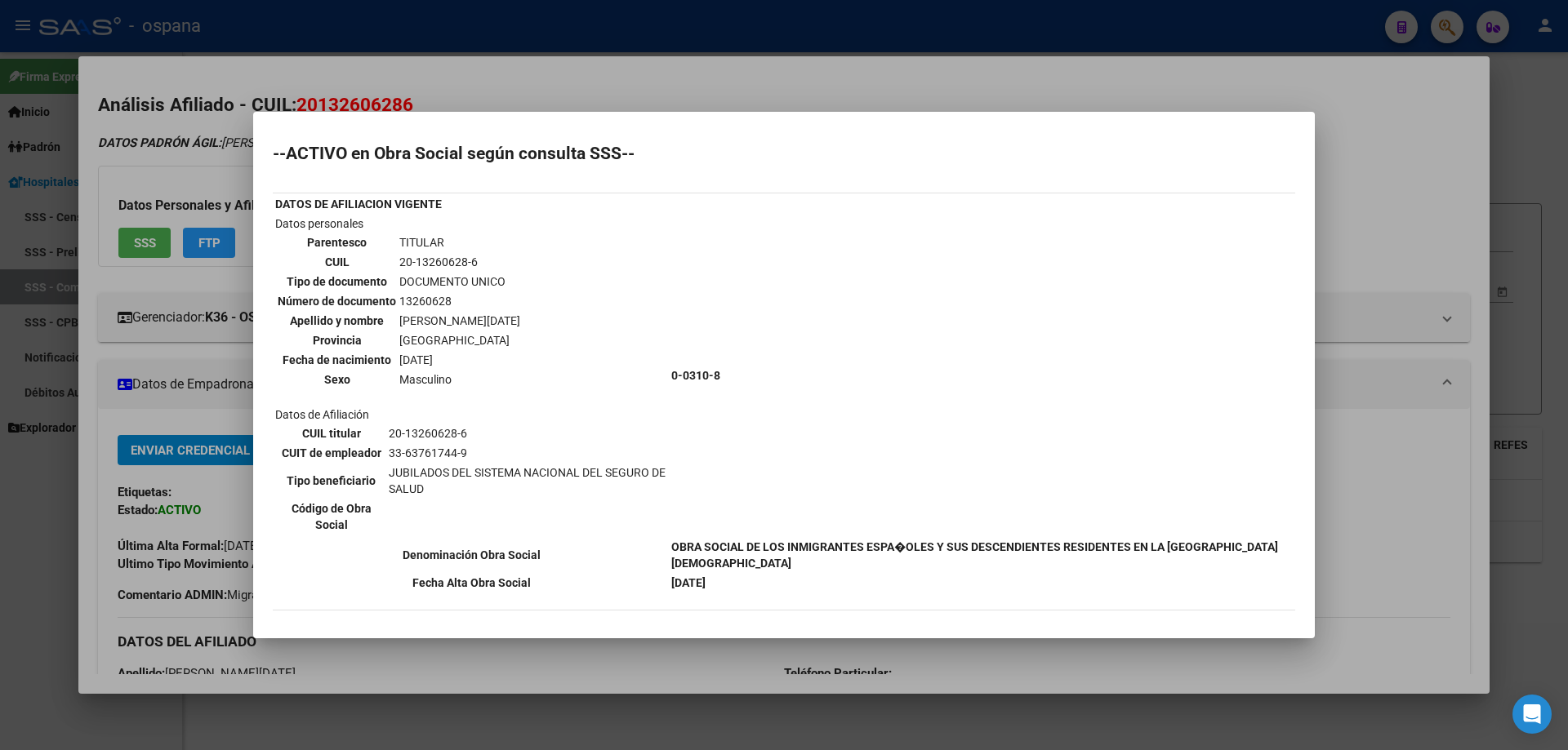
click at [1567, 198] on div at bounding box center [784, 375] width 1568 height 750
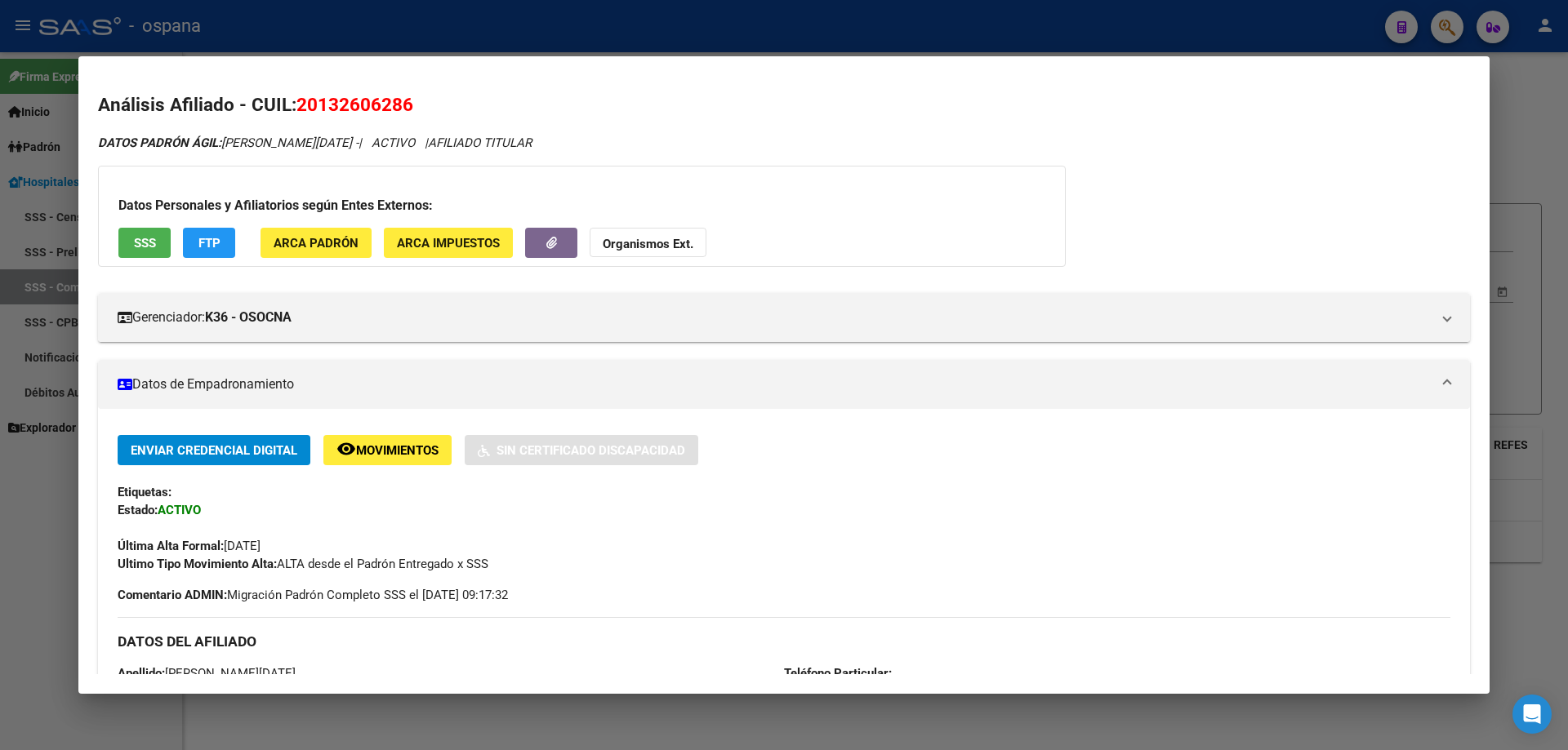
click at [1567, 212] on div at bounding box center [784, 375] width 1568 height 750
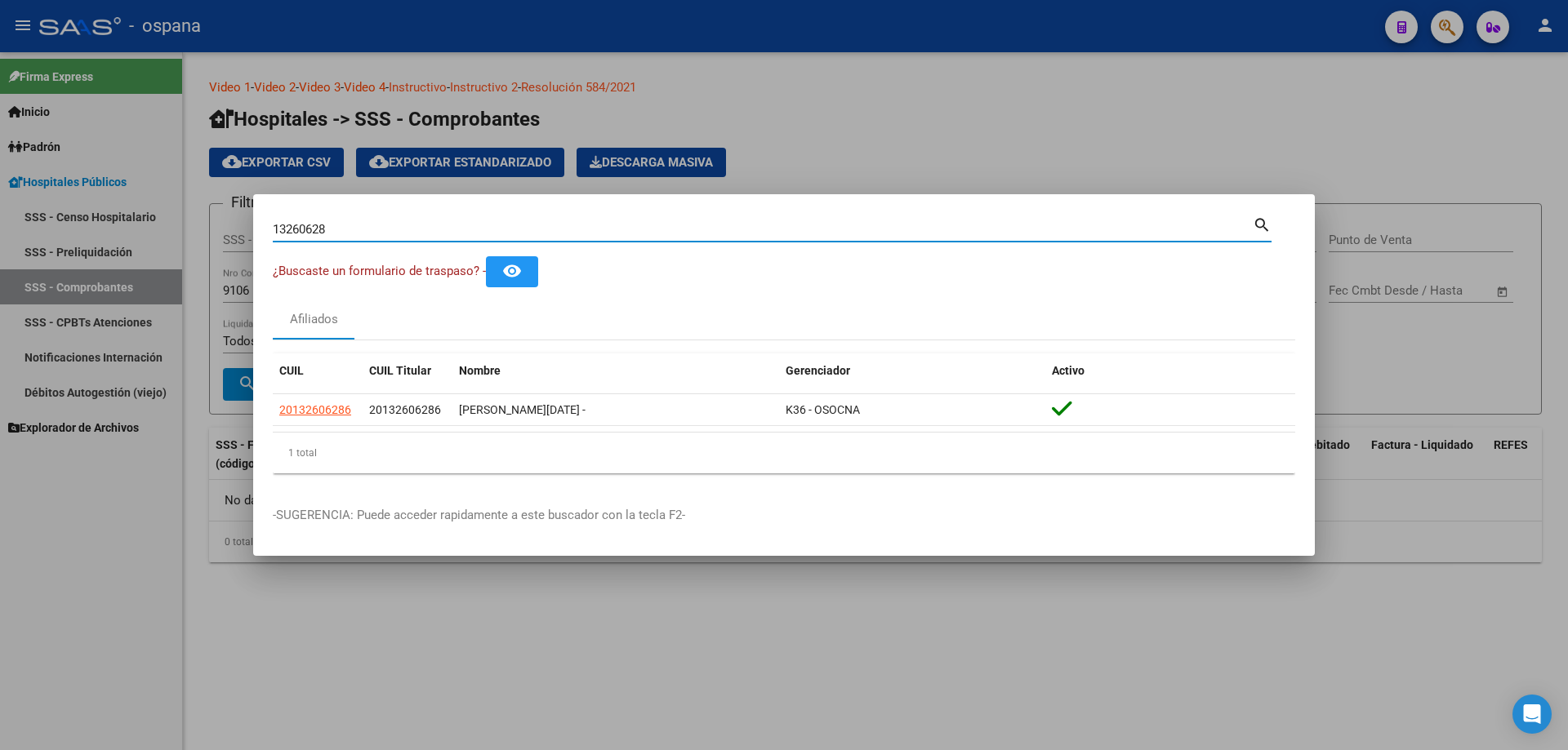
click at [294, 227] on input "13260628" at bounding box center [762, 229] width 980 height 15
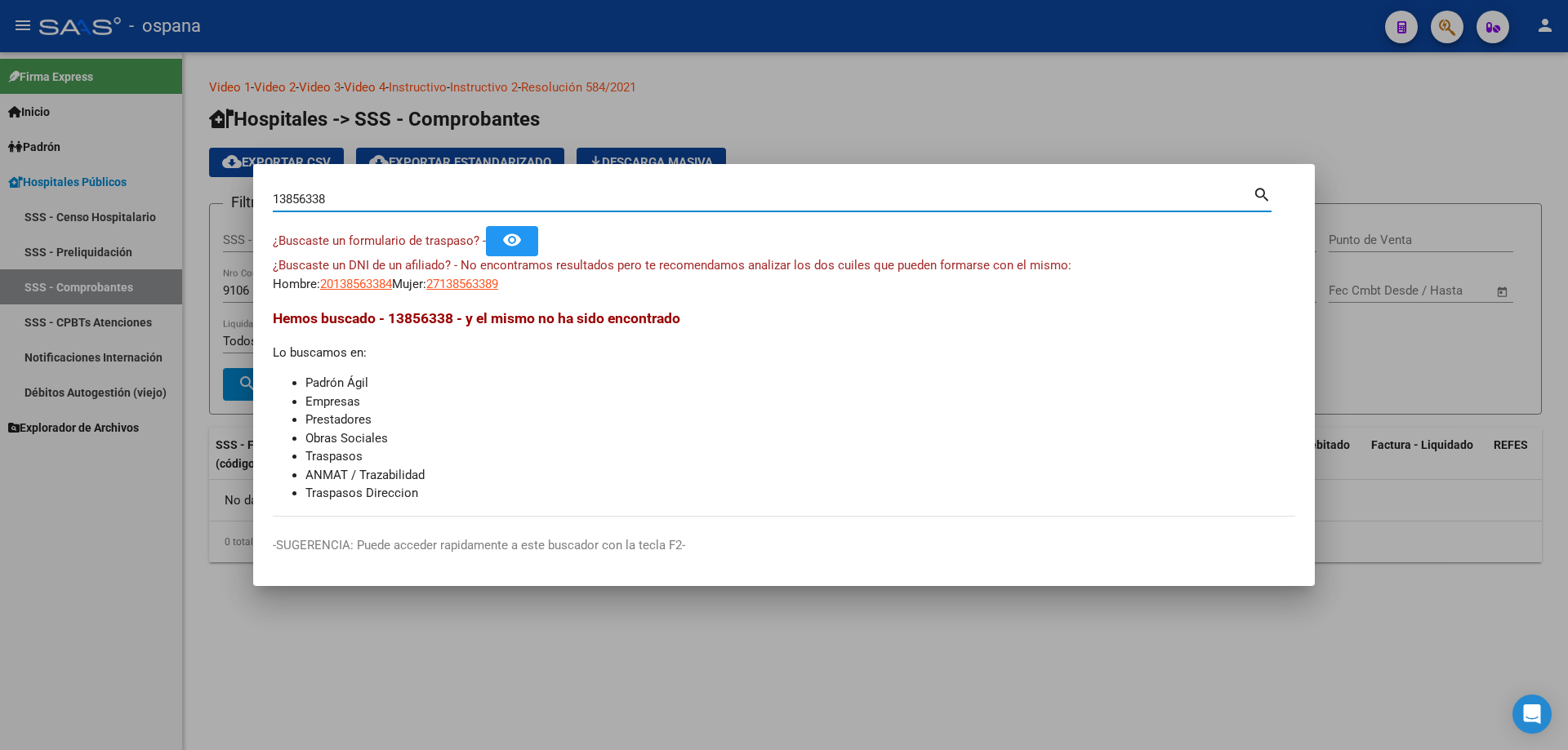
click at [679, 194] on input "13856338" at bounding box center [762, 199] width 980 height 15
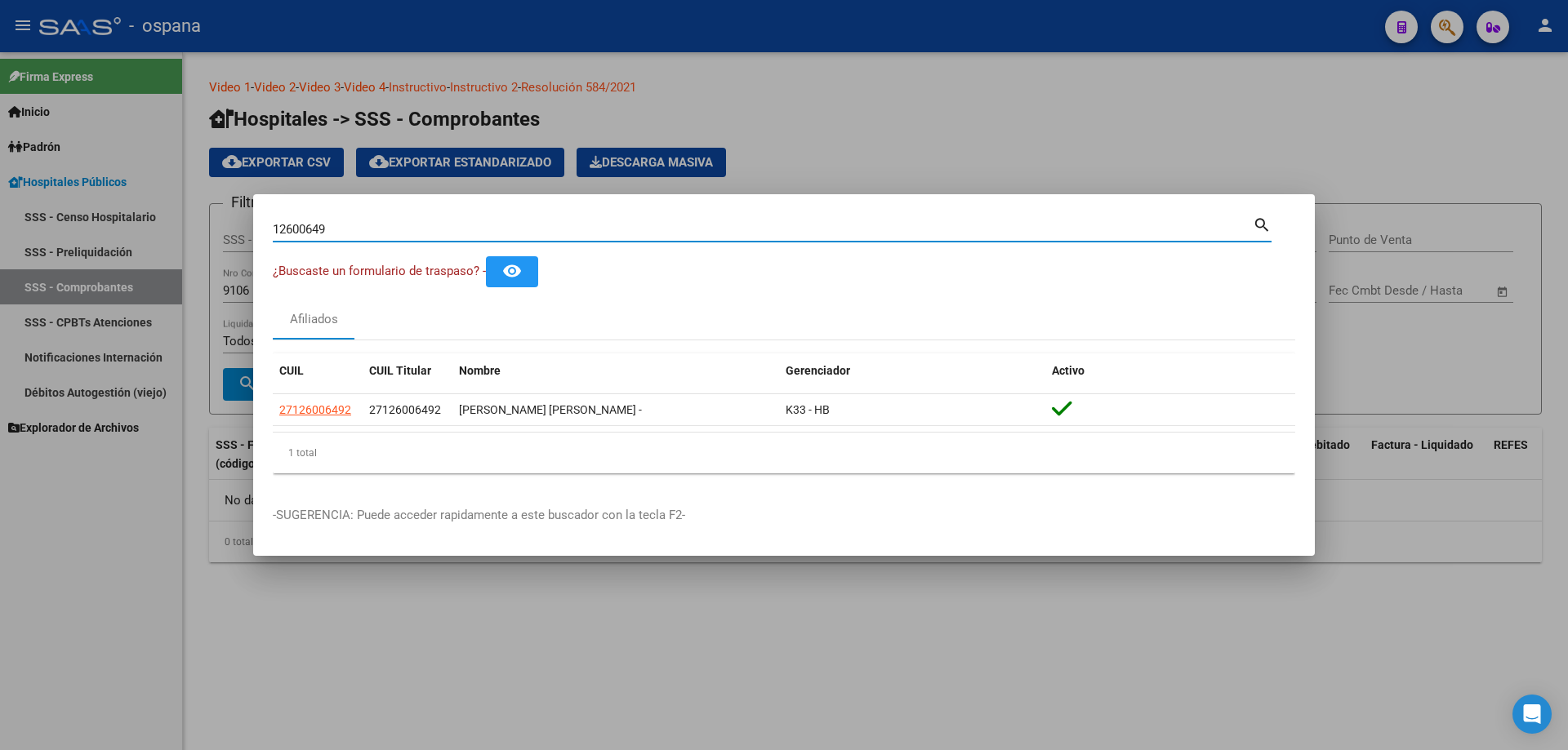
click at [610, 234] on input "12600649" at bounding box center [762, 229] width 980 height 15
type input "43238894"
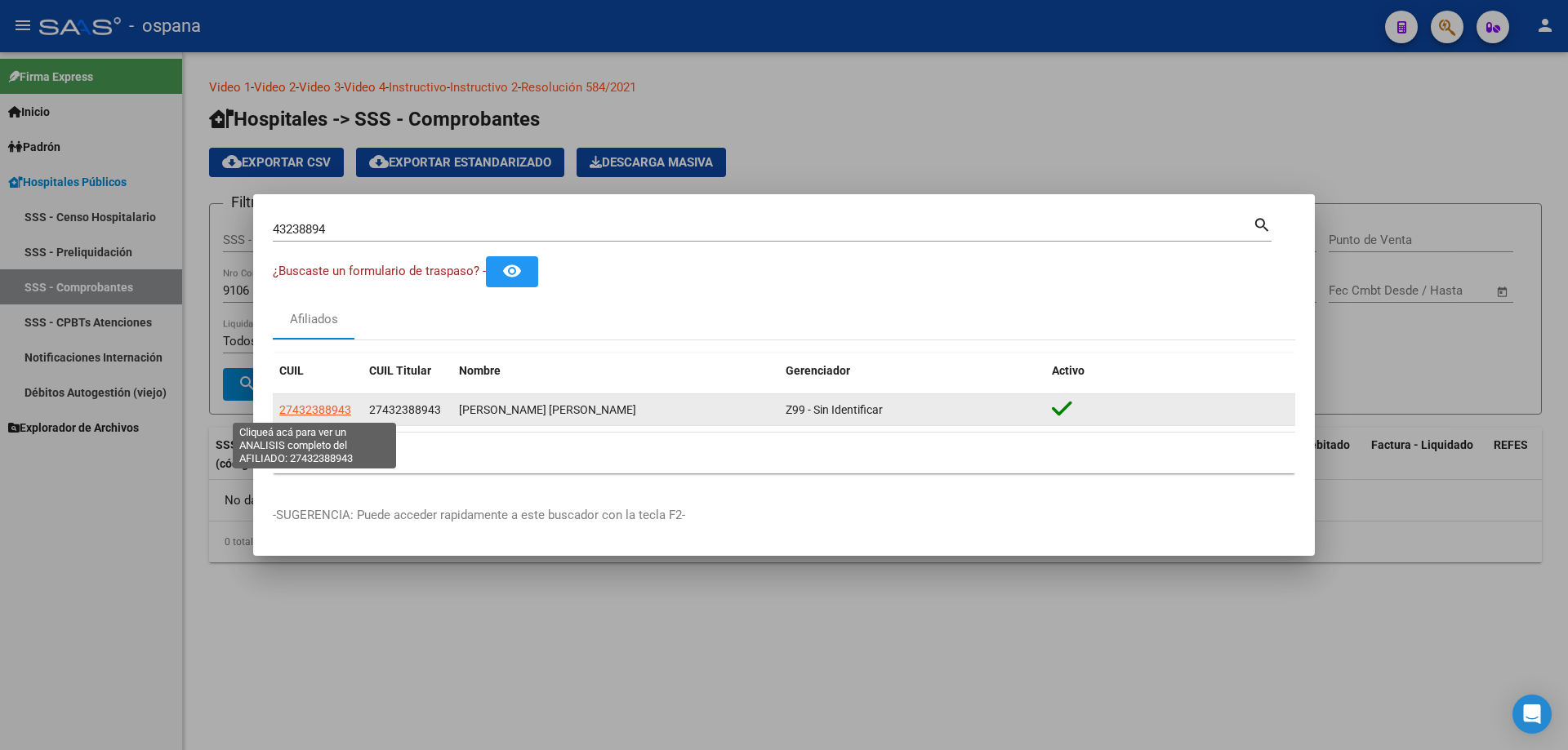
click at [334, 404] on span "27432388943" at bounding box center [315, 409] width 72 height 13
type textarea "27432388943"
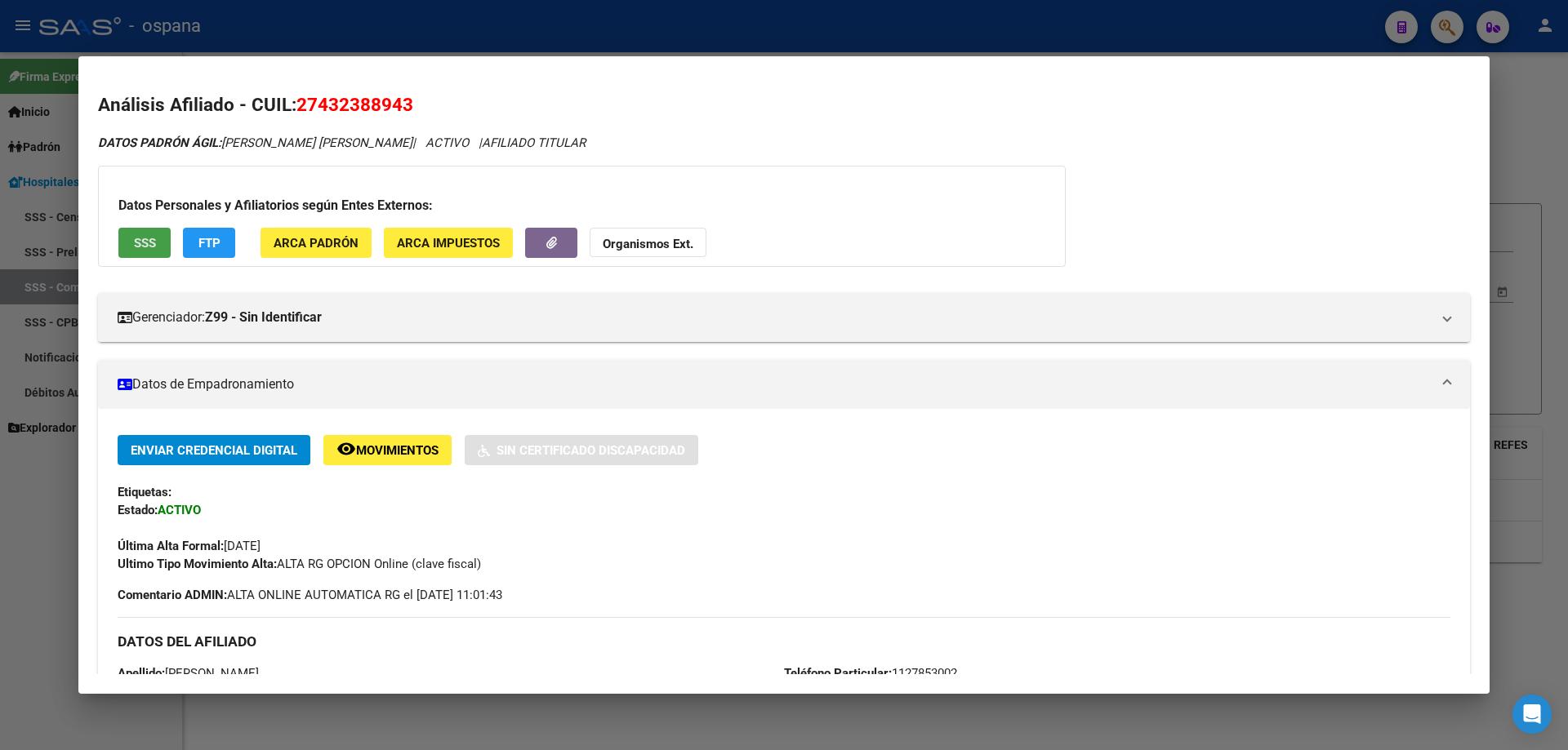
click at [154, 237] on span "SSS" at bounding box center [145, 243] width 22 height 15
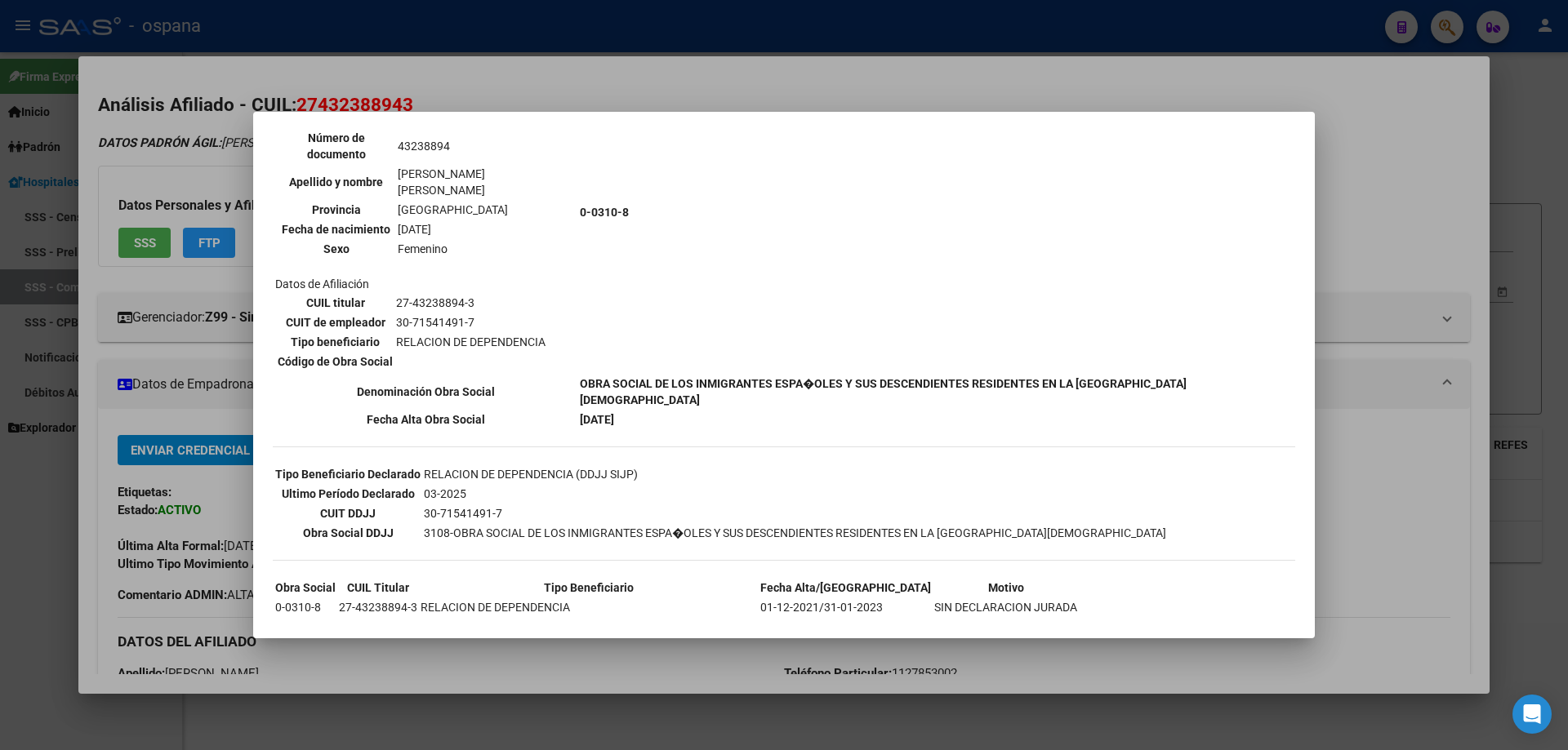
scroll to position [206, 0]
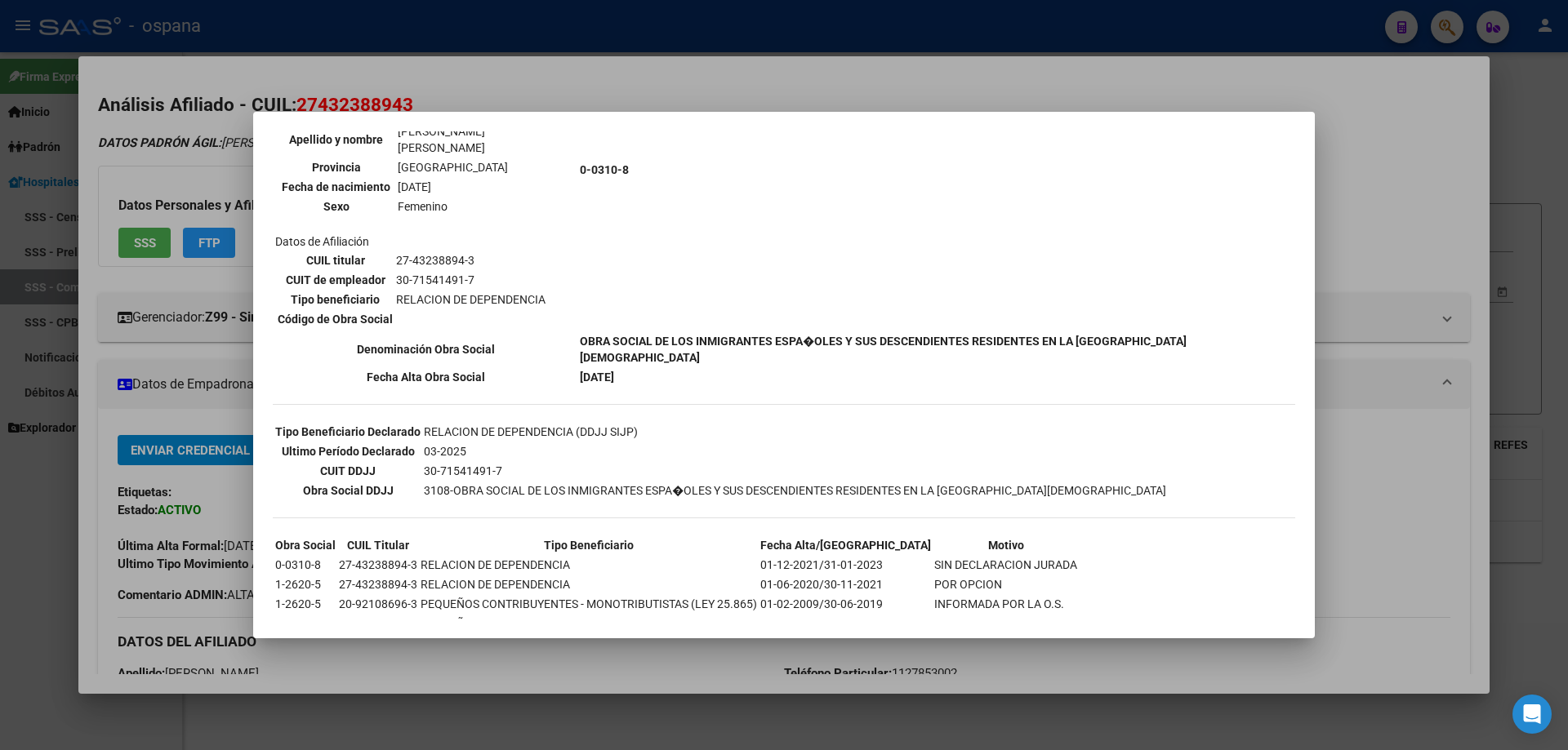
click at [1567, 263] on div at bounding box center [784, 375] width 1568 height 750
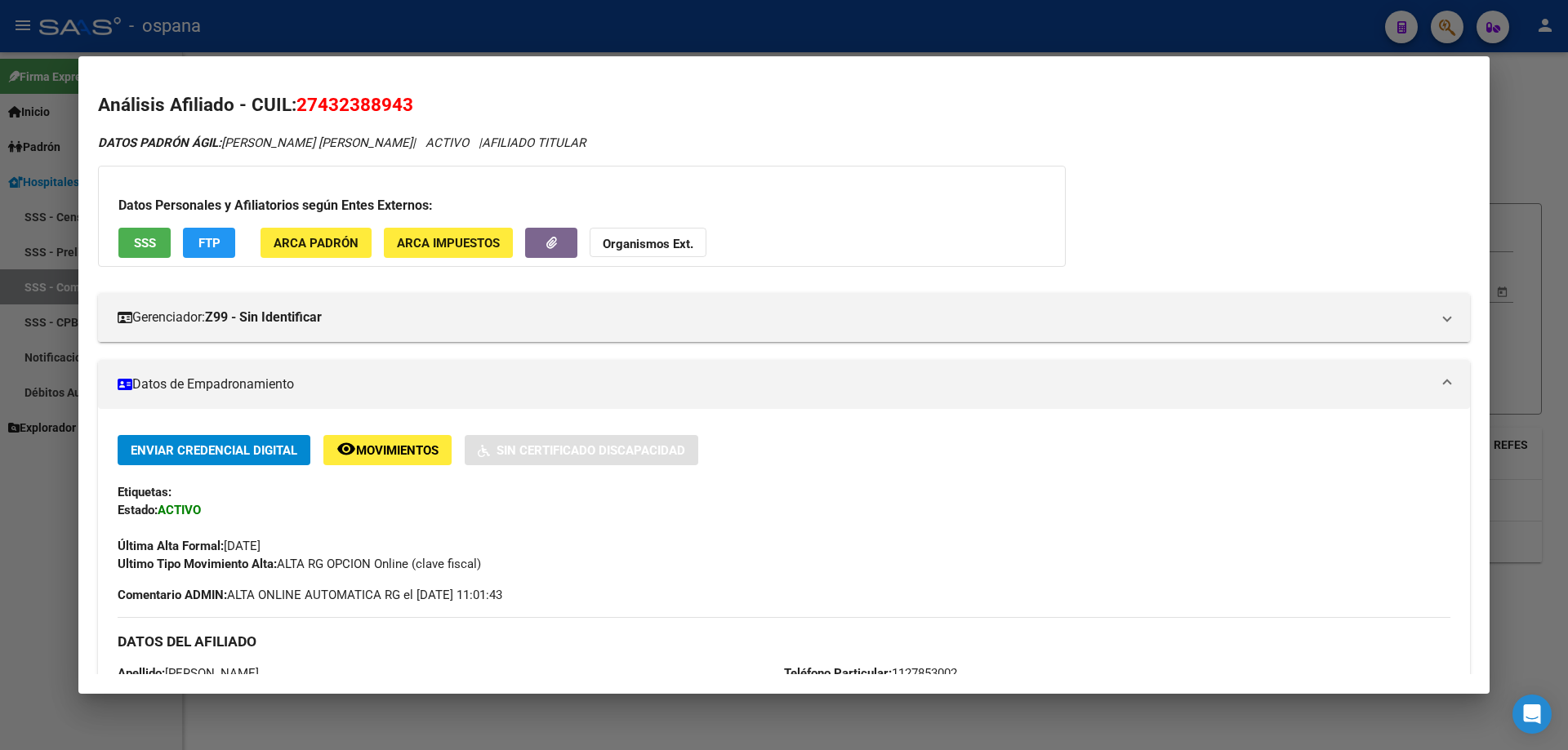
click at [1567, 210] on div at bounding box center [784, 375] width 1568 height 750
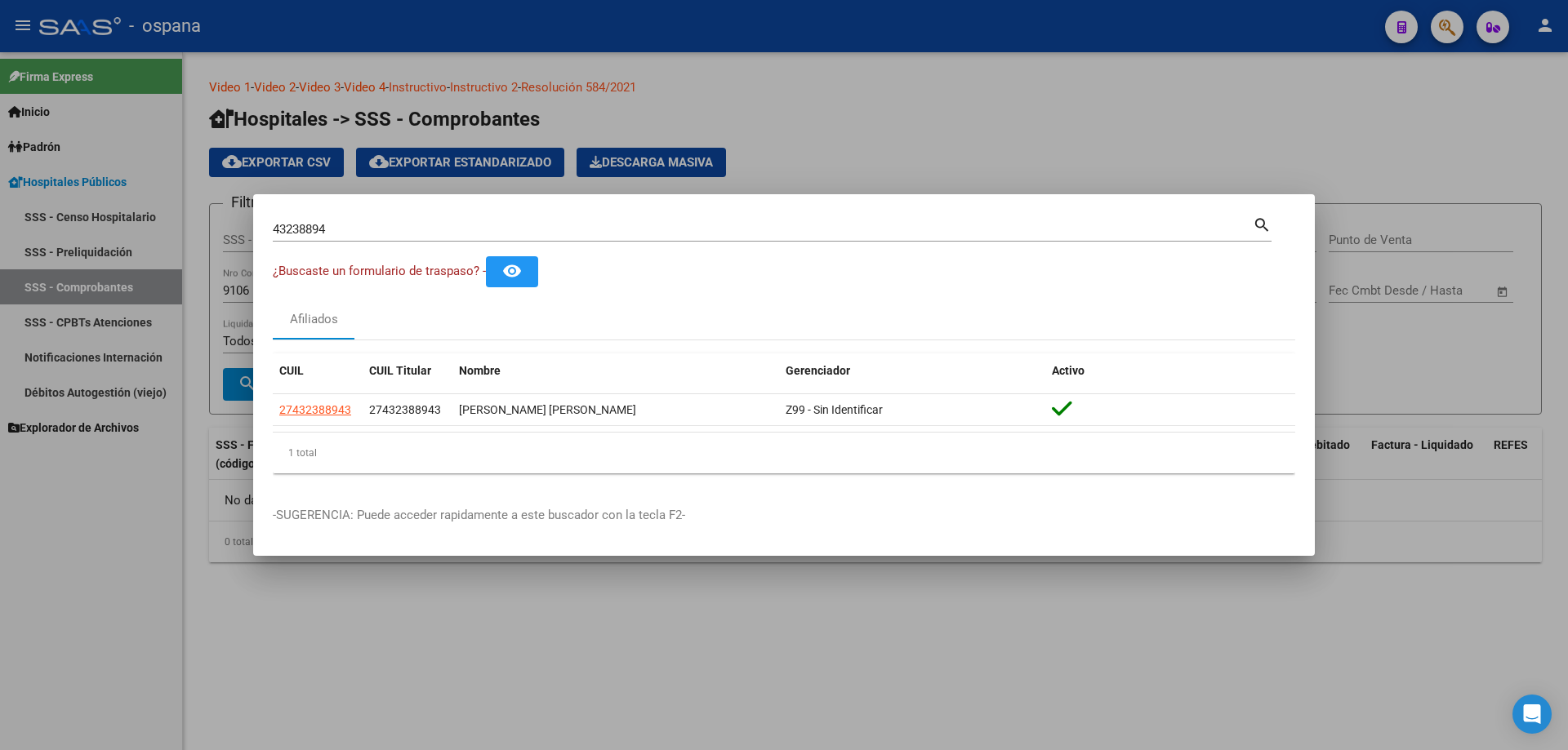
click at [801, 228] on input "43238894" at bounding box center [762, 229] width 980 height 15
click at [801, 229] on input "43238894" at bounding box center [762, 229] width 980 height 15
type input "93213841"
